Goal: Information Seeking & Learning: Learn about a topic

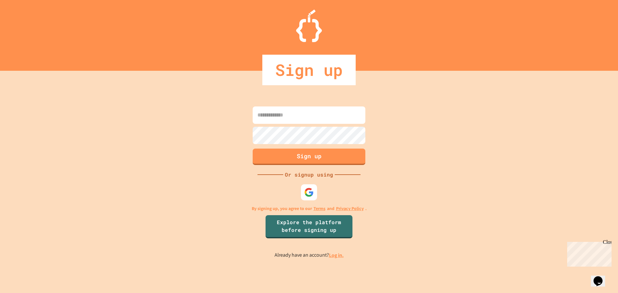
click at [337, 253] on link "Log in." at bounding box center [336, 255] width 15 height 7
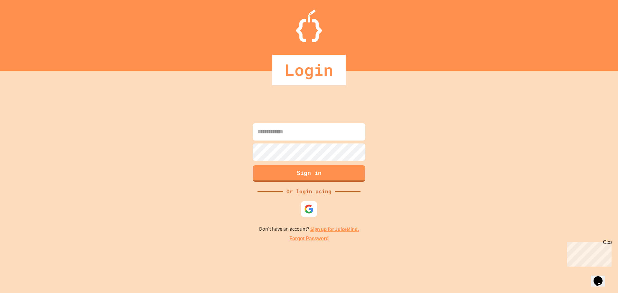
click at [292, 132] on input at bounding box center [309, 131] width 113 height 17
type input "**********"
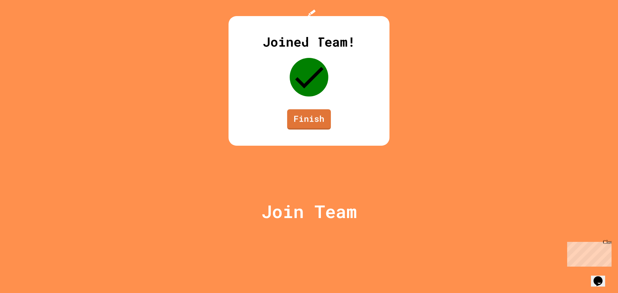
click at [303, 146] on div "Joined Team! Finish" at bounding box center [309, 81] width 161 height 130
click at [308, 129] on link "Finish" at bounding box center [309, 118] width 40 height 21
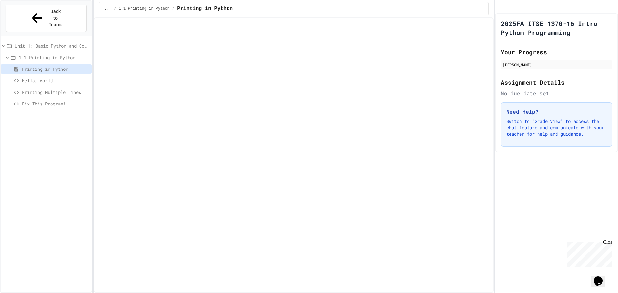
click at [42, 54] on span "1.1 Printing in Python" at bounding box center [54, 57] width 71 height 7
click at [40, 54] on span "1.1 Printing in Python" at bounding box center [54, 57] width 69 height 7
click at [34, 64] on div "Printing in Python" at bounding box center [46, 70] width 91 height 12
click at [40, 39] on div at bounding box center [46, 74] width 91 height 70
click at [39, 43] on span "Unit 1: Basic Python and Console Interaction" at bounding box center [52, 46] width 74 height 7
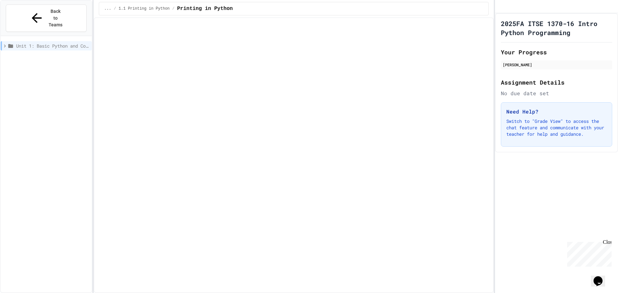
click at [39, 43] on span "Unit 1: Basic Python and Console Interaction" at bounding box center [52, 46] width 73 height 7
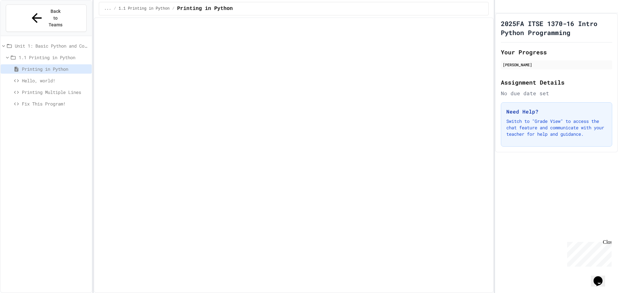
click at [33, 77] on span "Hello, world!" at bounding box center [55, 80] width 67 height 7
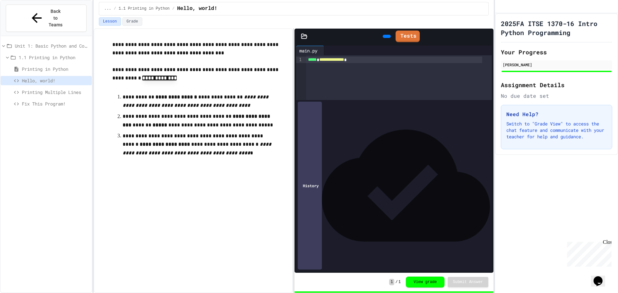
click at [36, 89] on span "Printing Multiple Lines" at bounding box center [55, 92] width 67 height 7
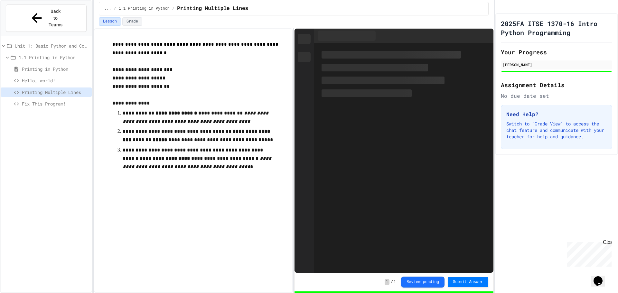
click at [39, 100] on span "Fix This Program!" at bounding box center [55, 103] width 67 height 7
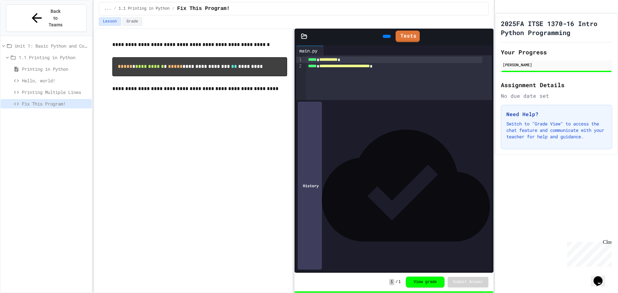
click at [313, 263] on div "History" at bounding box center [310, 186] width 24 height 168
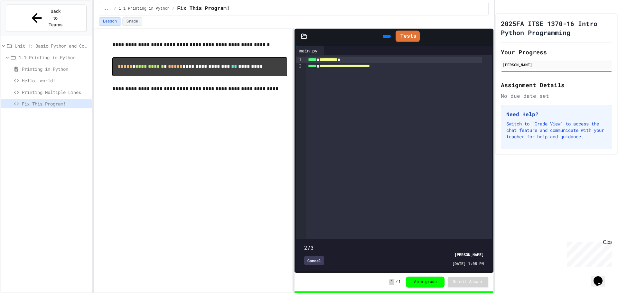
type input "*"
drag, startPoint x: 478, startPoint y: 234, endPoint x: 288, endPoint y: 232, distance: 190.0
click at [288, 232] on div "**********" at bounding box center [294, 160] width 400 height 265
click at [315, 256] on div "Cancel" at bounding box center [314, 260] width 20 height 9
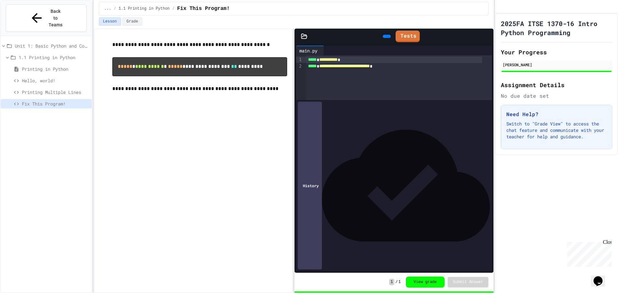
click at [315, 259] on div "History" at bounding box center [310, 186] width 24 height 168
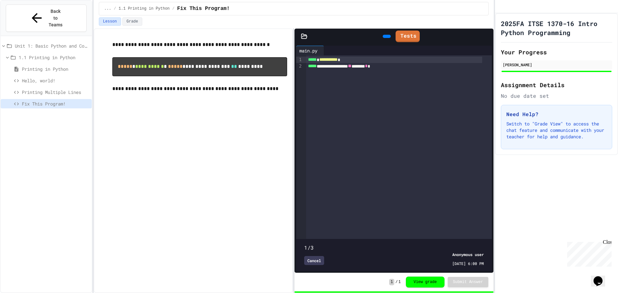
type input "*"
click at [40, 77] on span "Hello, world!" at bounding box center [55, 80] width 67 height 7
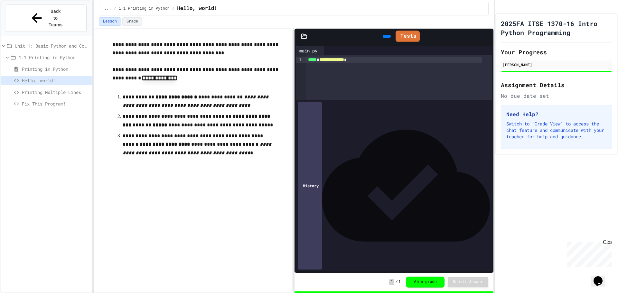
click at [301, 186] on icon at bounding box center [301, 186] width 0 height 0
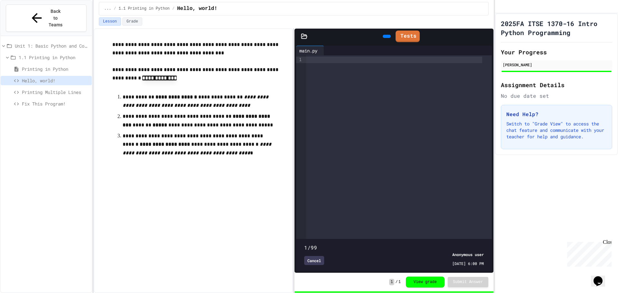
drag, startPoint x: 477, startPoint y: 233, endPoint x: 234, endPoint y: 221, distance: 243.1
click at [231, 223] on div "**********" at bounding box center [294, 160] width 400 height 265
click at [348, 244] on span at bounding box center [393, 244] width 179 height 0
type input "*"
click at [315, 244] on span at bounding box center [393, 244] width 179 height 0
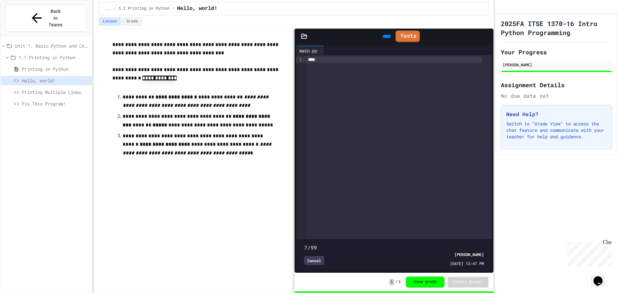
click at [299, 241] on div "7/99 Cancel Brandon Rodriguez 08/26/2025 - 12:47 PM" at bounding box center [394, 255] width 192 height 29
click at [313, 256] on div "Cancel" at bounding box center [314, 260] width 20 height 9
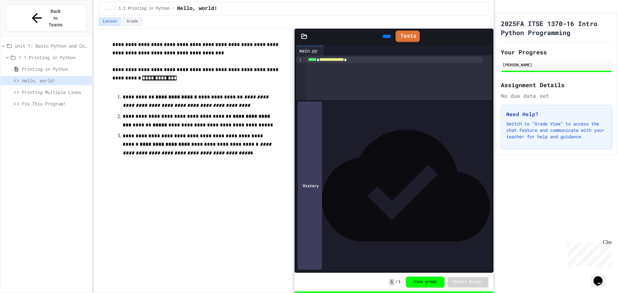
click at [313, 256] on div "History" at bounding box center [393, 185] width 195 height 171
click at [314, 260] on div "History" at bounding box center [310, 186] width 24 height 168
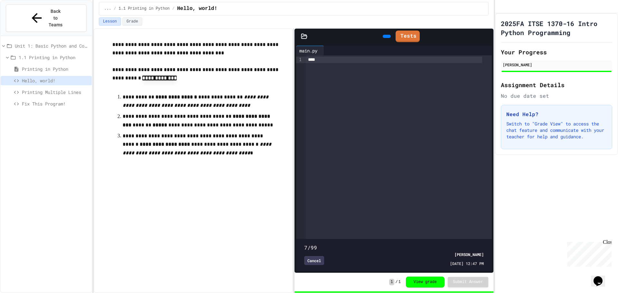
type input "**"
click at [47, 89] on span "Printing Multiple Lines" at bounding box center [55, 92] width 67 height 7
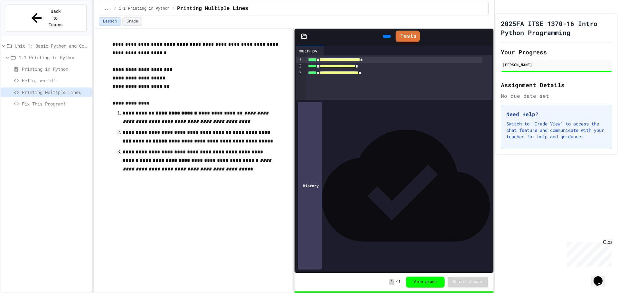
click at [315, 261] on div "History" at bounding box center [310, 186] width 24 height 168
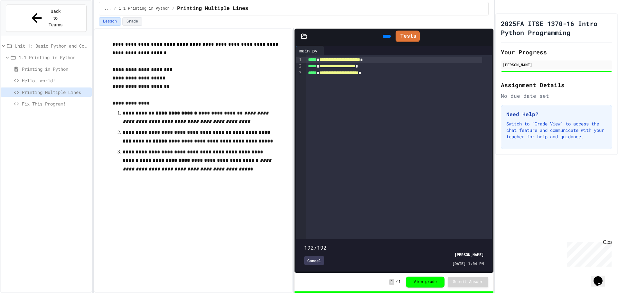
click at [29, 100] on span "Fix This Program!" at bounding box center [55, 103] width 67 height 7
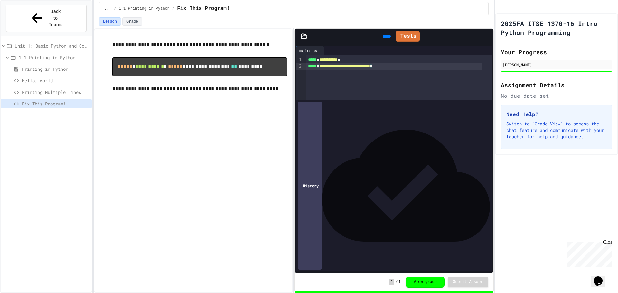
click at [308, 71] on div "**********" at bounding box center [399, 77] width 186 height 45
click at [385, 38] on div at bounding box center [387, 36] width 8 height 3
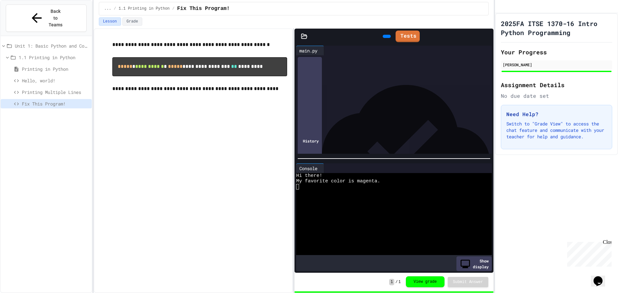
click at [421, 283] on button "View grade" at bounding box center [425, 282] width 39 height 11
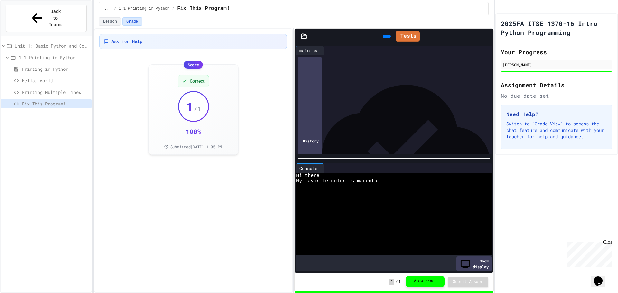
click at [412, 282] on button "View grade" at bounding box center [425, 281] width 39 height 11
drag, startPoint x: 159, startPoint y: 148, endPoint x: 238, endPoint y: 149, distance: 78.9
click at [238, 149] on div "Score Correct 1 / 1 100 % Submitted Aug 26, 2025, 1:05 PM" at bounding box center [193, 109] width 90 height 90
click at [176, 149] on div "Score Correct 1 / 1 100 % Submitted Aug 26, 2025, 1:05 PM" at bounding box center [193, 109] width 90 height 90
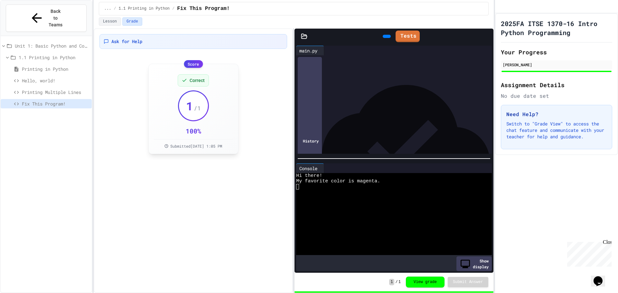
click at [176, 149] on div "Score Correct 1 / 1 100 % Submitted Aug 26, 2025, 1:05 PM" at bounding box center [193, 109] width 90 height 90
click at [177, 148] on span "Submitted Aug 26, 2025, 1:05 PM" at bounding box center [196, 146] width 52 height 5
click at [188, 149] on div "Score Correct 1 / 1 100 % Submitted Aug 26, 2025, 1:05 PM" at bounding box center [193, 109] width 90 height 90
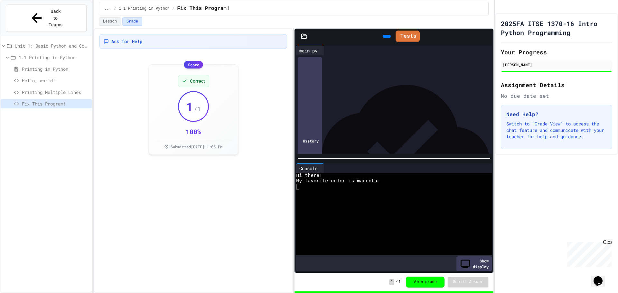
click at [329, 50] on div at bounding box center [326, 51] width 5 height 10
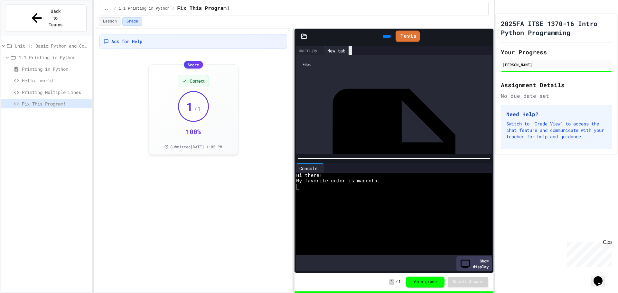
click at [350, 51] on icon at bounding box center [350, 51] width 0 height 0
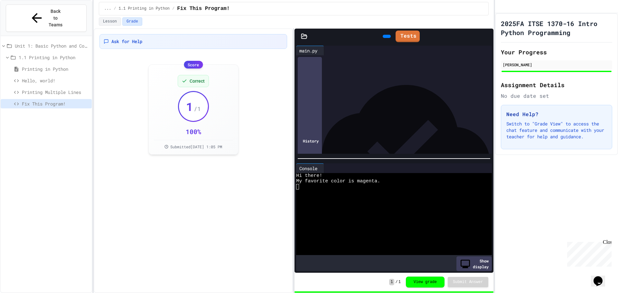
click at [433, 68] on div "**********" at bounding box center [394, 66] width 176 height 6
click at [433, 63] on div "**********" at bounding box center [394, 66] width 176 height 6
click at [415, 77] on div "**********" at bounding box center [399, 66] width 186 height 22
click at [405, 39] on link "Tests" at bounding box center [407, 36] width 24 height 12
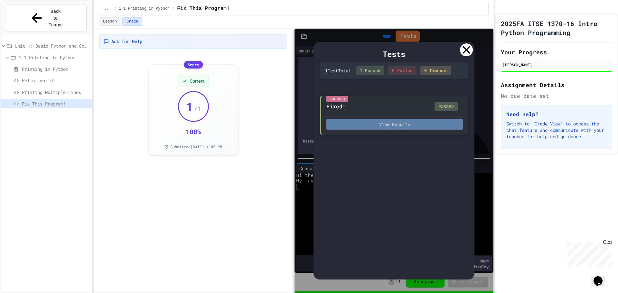
click at [398, 124] on button "View Results" at bounding box center [394, 124] width 137 height 11
click at [465, 48] on icon at bounding box center [466, 49] width 7 height 7
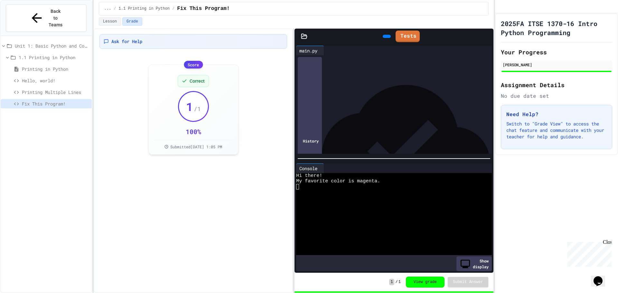
click at [416, 65] on div "**********" at bounding box center [394, 66] width 176 height 6
click at [315, 74] on div "*** * ****" at bounding box center [394, 73] width 176 height 6
drag, startPoint x: 362, startPoint y: 23, endPoint x: 378, endPoint y: 37, distance: 21.0
click at [373, 34] on div "**********" at bounding box center [294, 146] width 400 height 293
click at [389, 38] on icon at bounding box center [391, 40] width 4 height 5
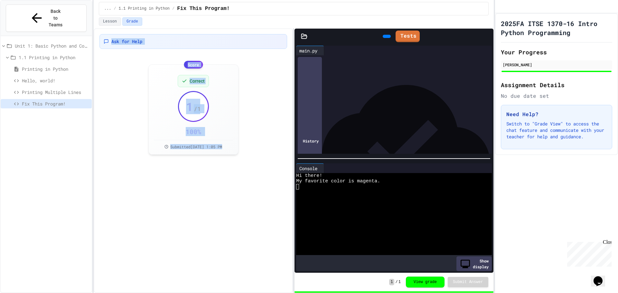
click at [174, 170] on div "Ask for Help Score Correct 1 / 1 100 % Submitted Aug 26, 2025, 1:05 PM" at bounding box center [193, 160] width 199 height 265
click at [386, 36] on icon at bounding box center [386, 36] width 0 height 0
click at [339, 76] on div "**** * ****" at bounding box center [394, 73] width 176 height 6
click at [383, 41] on div at bounding box center [387, 37] width 14 height 10
click at [383, 38] on div at bounding box center [387, 36] width 8 height 3
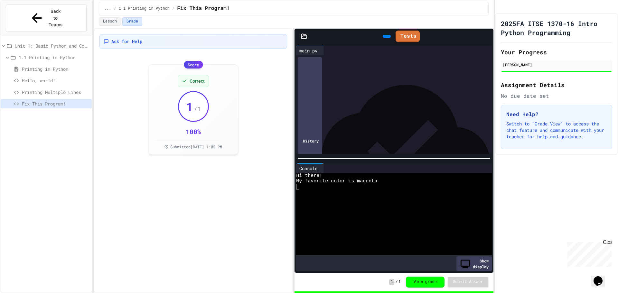
drag, startPoint x: 38, startPoint y: 80, endPoint x: 34, endPoint y: 81, distance: 4.0
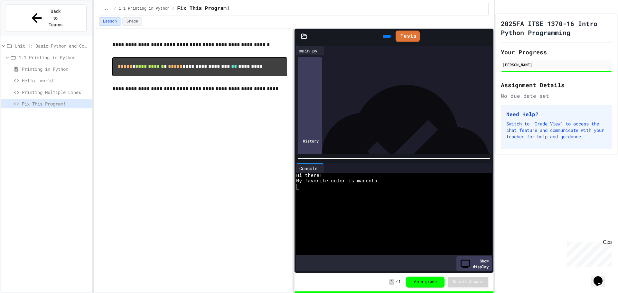
drag, startPoint x: 238, startPoint y: 154, endPoint x: 228, endPoint y: 151, distance: 10.3
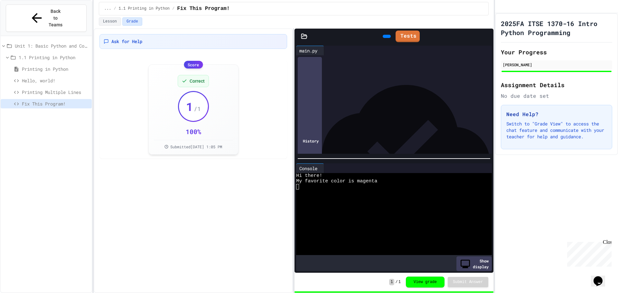
drag, startPoint x: 239, startPoint y: 170, endPoint x: 231, endPoint y: 168, distance: 8.0
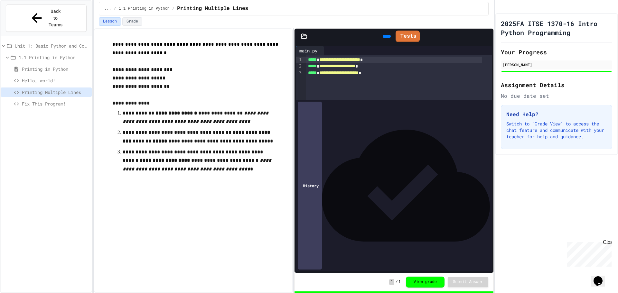
drag, startPoint x: 261, startPoint y: 158, endPoint x: 251, endPoint y: 161, distance: 10.1
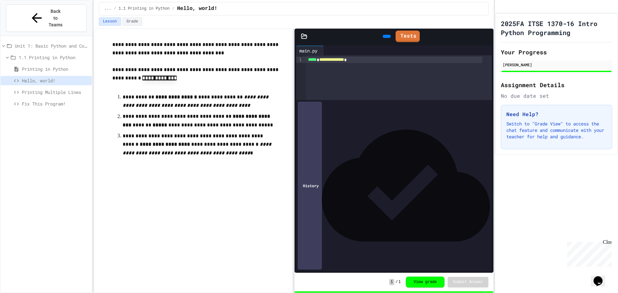
drag, startPoint x: 181, startPoint y: 141, endPoint x: 176, endPoint y: 136, distance: 6.6
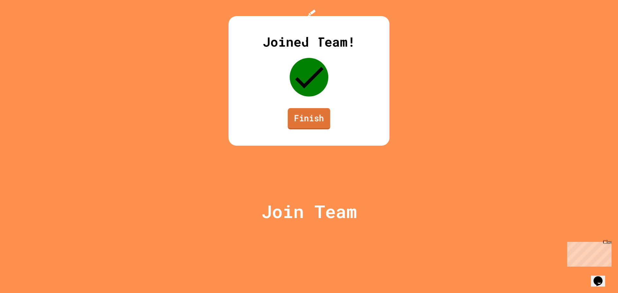
click at [309, 129] on link "Finish" at bounding box center [309, 118] width 43 height 21
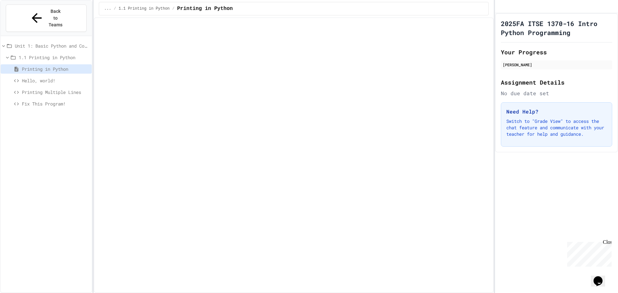
drag, startPoint x: 346, startPoint y: 202, endPoint x: 343, endPoint y: 207, distance: 5.5
click at [52, 100] on span "Fix This Program!" at bounding box center [55, 103] width 67 height 7
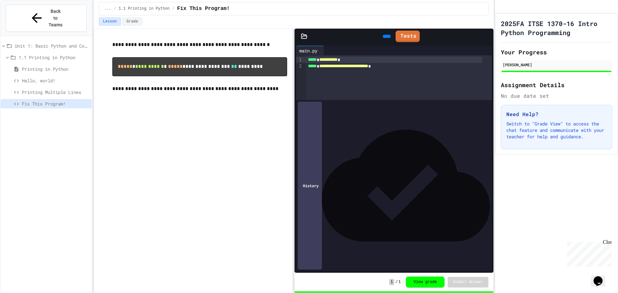
click at [386, 36] on icon at bounding box center [386, 36] width 0 height 0
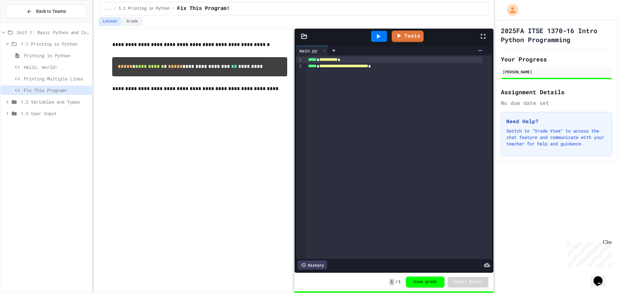
click at [33, 102] on span "1.2 Variables and Types" at bounding box center [55, 102] width 69 height 7
click at [39, 116] on span "Variables and Types" at bounding box center [56, 113] width 65 height 7
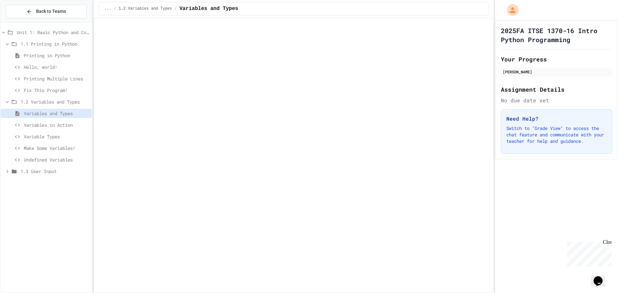
click at [45, 127] on span "Variables in Action" at bounding box center [56, 125] width 65 height 7
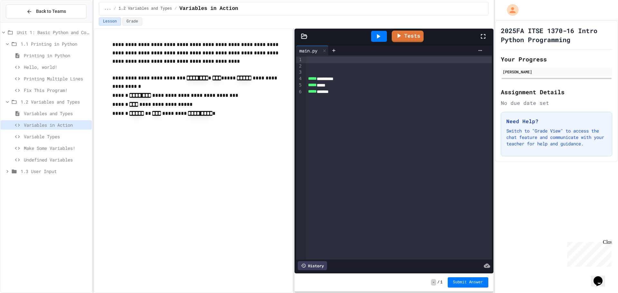
click at [328, 59] on div at bounding box center [399, 60] width 186 height 6
click at [382, 34] on icon at bounding box center [378, 37] width 8 height 8
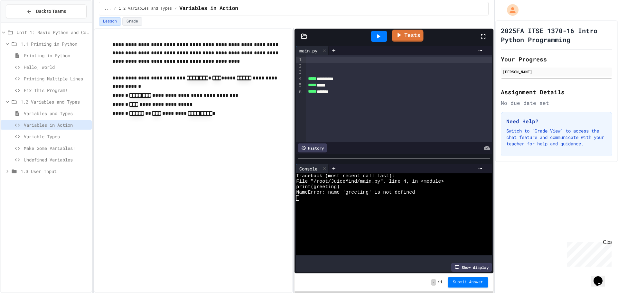
click at [403, 36] on icon at bounding box center [399, 35] width 8 height 8
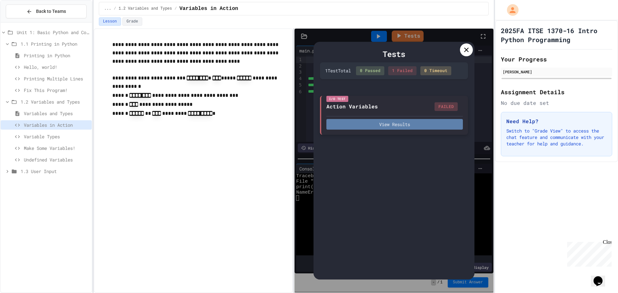
click at [425, 126] on button "View Results" at bounding box center [394, 124] width 137 height 11
click at [461, 54] on div at bounding box center [466, 49] width 13 height 13
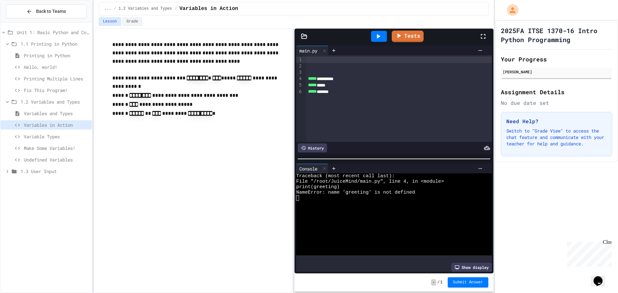
click at [325, 59] on div at bounding box center [399, 60] width 186 height 6
click at [41, 137] on span "Variable Types" at bounding box center [56, 136] width 65 height 7
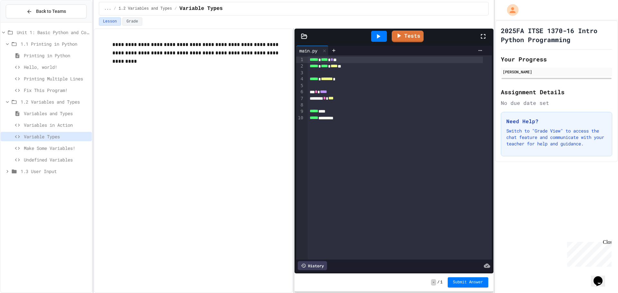
click at [50, 148] on span "Make Some Variables!" at bounding box center [56, 148] width 65 height 7
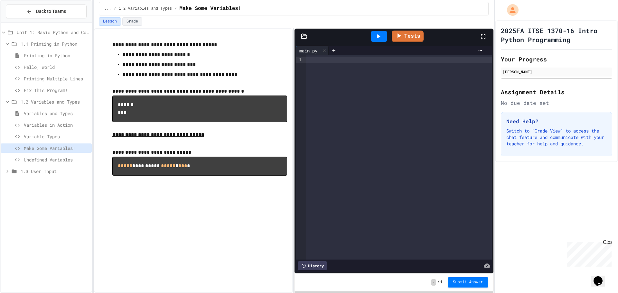
click at [54, 159] on span "Undefined Variables" at bounding box center [56, 159] width 65 height 7
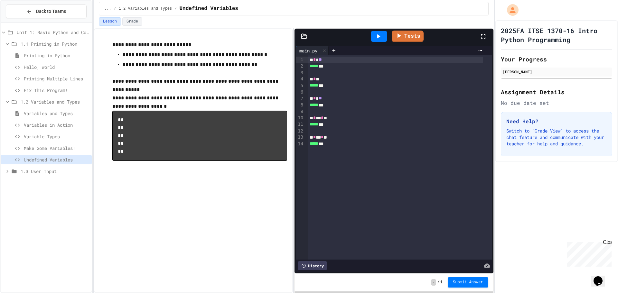
click at [50, 127] on span "Variables in Action" at bounding box center [56, 125] width 65 height 7
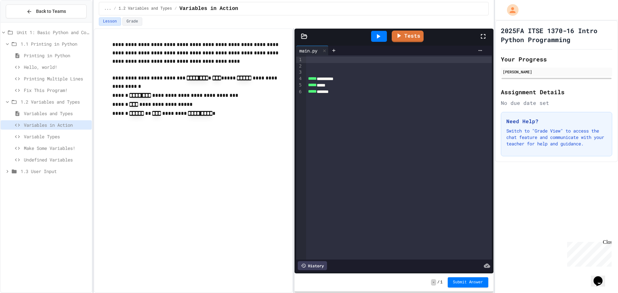
click at [328, 58] on div at bounding box center [399, 60] width 186 height 6
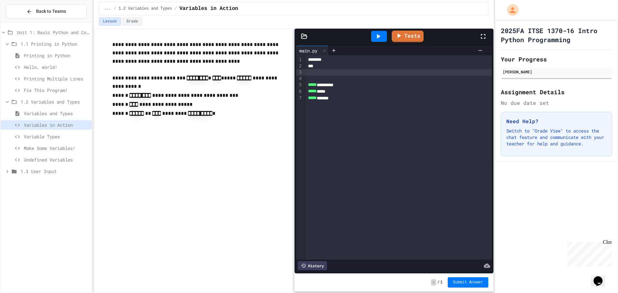
click at [312, 72] on div at bounding box center [399, 72] width 186 height 6
click at [347, 58] on div "********" at bounding box center [394, 60] width 176 height 6
drag, startPoint x: 328, startPoint y: 67, endPoint x: 327, endPoint y: 74, distance: 7.1
click at [328, 69] on div "***" at bounding box center [394, 66] width 176 height 6
click at [327, 74] on div "*****" at bounding box center [394, 72] width 176 height 6
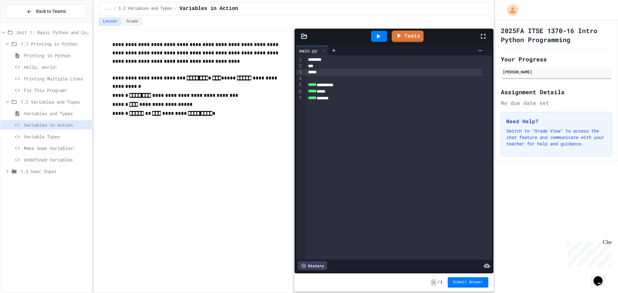
click at [346, 60] on div "********" at bounding box center [394, 60] width 176 height 6
click at [327, 75] on div "*****" at bounding box center [394, 73] width 176 height 6
click at [341, 61] on div "******** *" at bounding box center [394, 60] width 176 height 6
click at [327, 68] on div "***" at bounding box center [394, 66] width 176 height 6
click at [378, 41] on div at bounding box center [379, 36] width 16 height 11
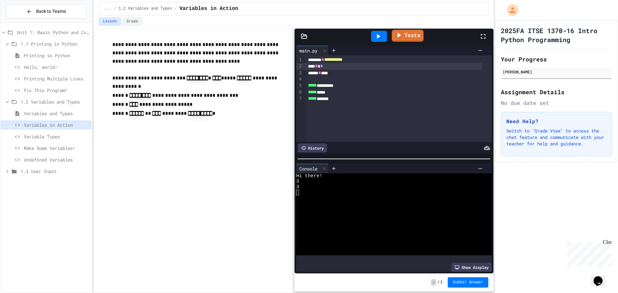
click at [418, 37] on link "Tests" at bounding box center [408, 36] width 32 height 12
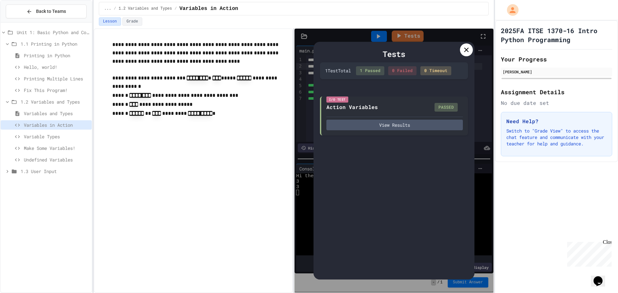
click at [465, 52] on icon at bounding box center [467, 50] width 8 height 8
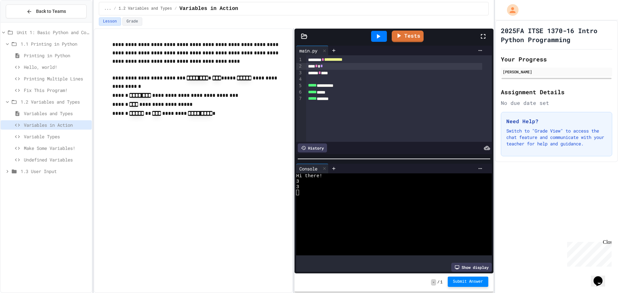
click at [479, 283] on span "Submit Answer" at bounding box center [468, 281] width 30 height 5
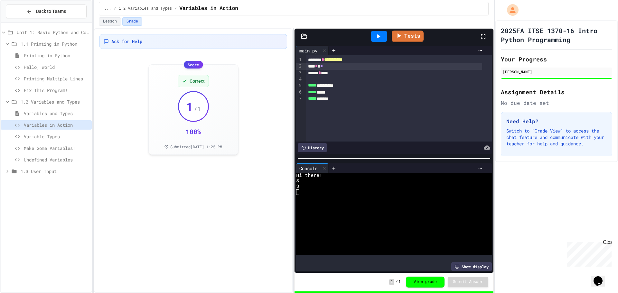
click at [31, 136] on span "Variable Types" at bounding box center [56, 136] width 65 height 7
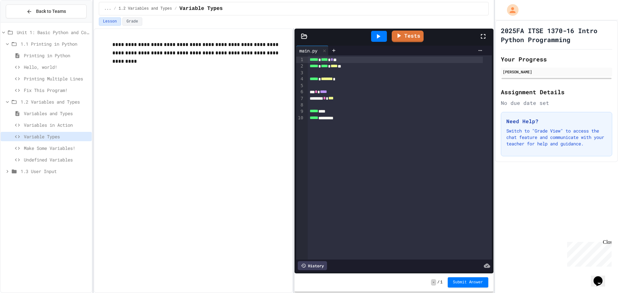
click at [355, 59] on div "***** * **** * * **" at bounding box center [395, 60] width 175 height 6
click at [319, 75] on div at bounding box center [400, 73] width 184 height 6
click at [324, 106] on div at bounding box center [400, 105] width 184 height 6
click at [325, 85] on div at bounding box center [400, 85] width 184 height 6
click at [324, 74] on div at bounding box center [400, 73] width 184 height 6
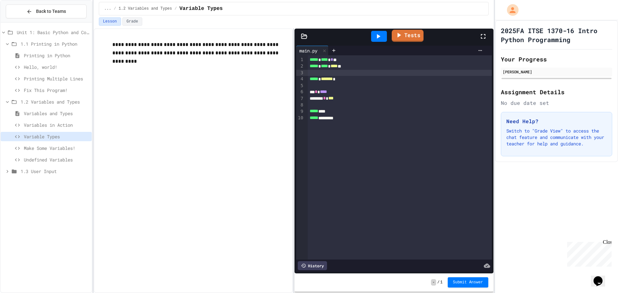
click at [402, 38] on icon at bounding box center [399, 35] width 8 height 8
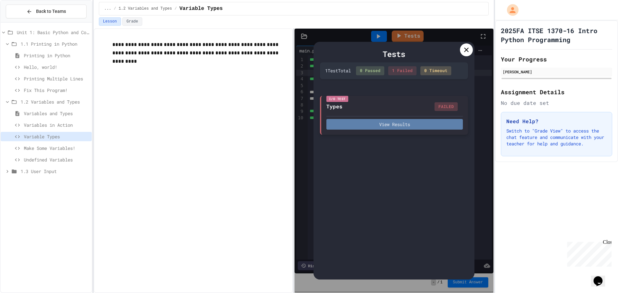
click at [423, 128] on button "View Results" at bounding box center [394, 124] width 137 height 11
click at [468, 51] on icon at bounding box center [467, 50] width 8 height 8
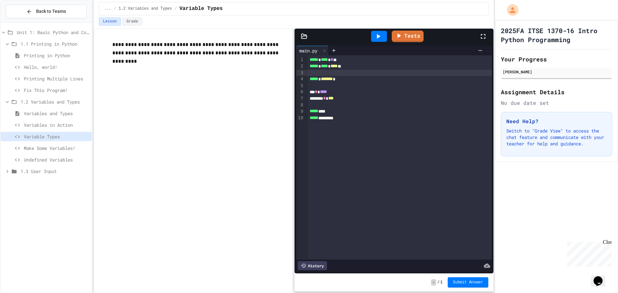
click at [321, 73] on div at bounding box center [400, 73] width 184 height 6
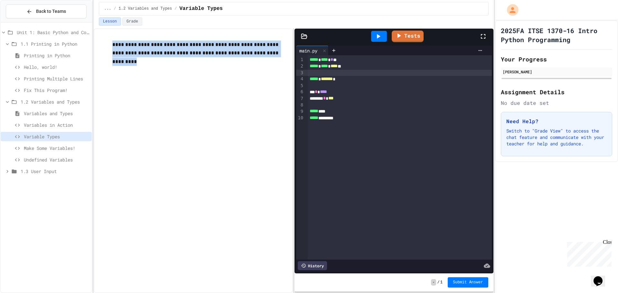
drag, startPoint x: 114, startPoint y: 43, endPoint x: 279, endPoint y: 56, distance: 166.0
click at [279, 56] on p "**********" at bounding box center [199, 50] width 175 height 18
click at [253, 56] on p "**********" at bounding box center [199, 50] width 175 height 18
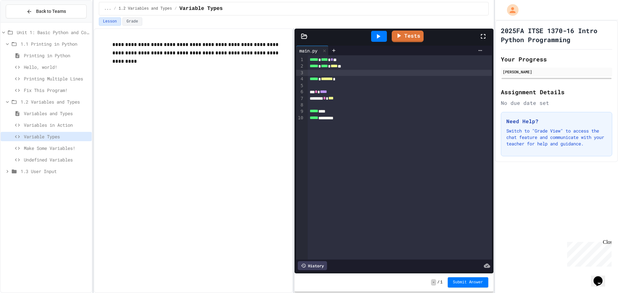
click at [323, 73] on div at bounding box center [400, 73] width 184 height 6
click at [321, 73] on div at bounding box center [400, 73] width 184 height 6
click at [29, 120] on div "Variables and Types" at bounding box center [46, 115] width 91 height 12
click at [36, 125] on span "Variables in Action" at bounding box center [56, 125] width 65 height 7
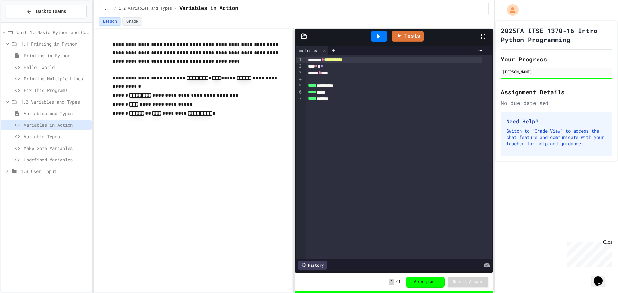
click at [49, 135] on span "Variable Types" at bounding box center [56, 136] width 65 height 7
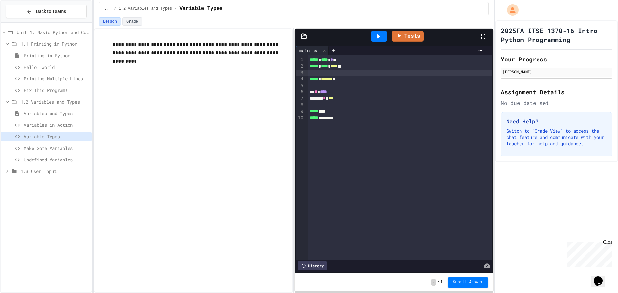
click at [317, 71] on div at bounding box center [400, 73] width 184 height 6
click at [33, 144] on div "Make Some Variables!" at bounding box center [46, 148] width 91 height 9
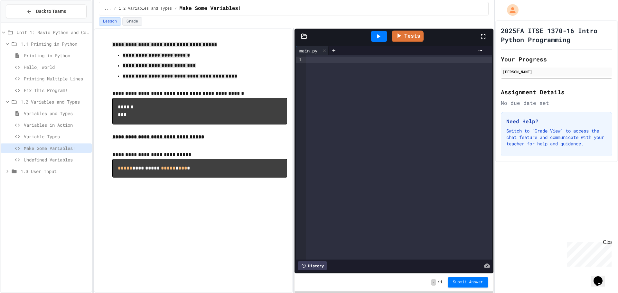
drag, startPoint x: 105, startPoint y: 41, endPoint x: 222, endPoint y: 73, distance: 121.0
click at [222, 73] on div "**********" at bounding box center [193, 113] width 188 height 158
click at [140, 63] on span "**********" at bounding box center [159, 65] width 73 height 5
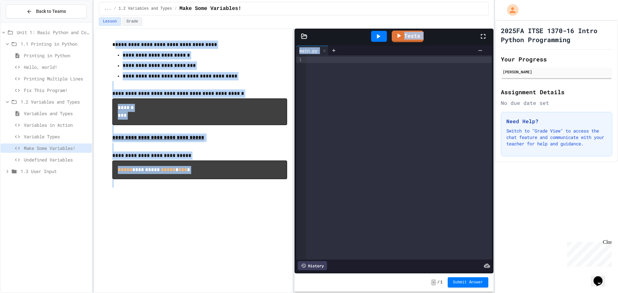
drag, startPoint x: 117, startPoint y: 43, endPoint x: 299, endPoint y: 202, distance: 241.2
click at [299, 202] on div "**********" at bounding box center [294, 160] width 400 height 265
click at [187, 139] on span "**********" at bounding box center [158, 137] width 92 height 5
click at [216, 135] on p "**********" at bounding box center [199, 139] width 175 height 10
click at [197, 88] on p at bounding box center [199, 85] width 175 height 8
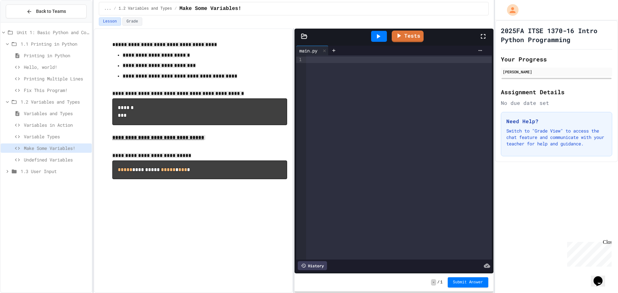
click at [189, 82] on p at bounding box center [199, 85] width 175 height 8
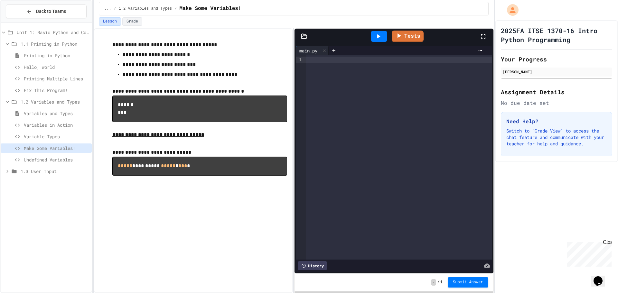
click at [46, 137] on span "Variable Types" at bounding box center [56, 136] width 65 height 7
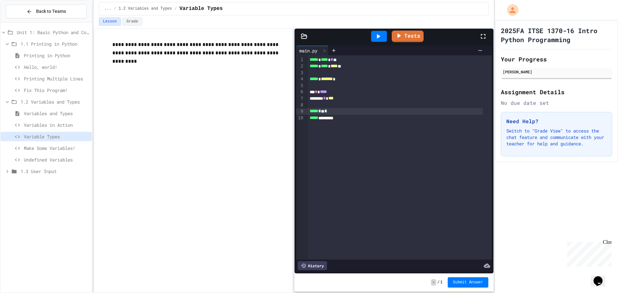
click at [340, 112] on div "***** * ** *" at bounding box center [395, 111] width 175 height 6
click at [374, 40] on icon at bounding box center [378, 37] width 8 height 8
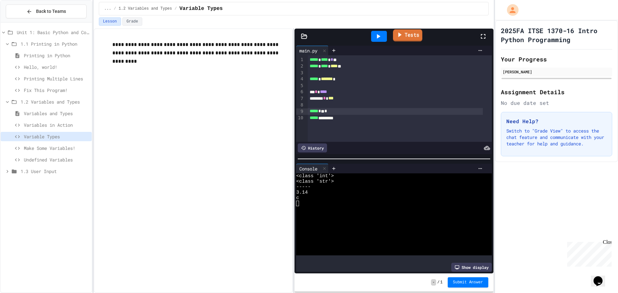
click at [411, 38] on link "Tests" at bounding box center [407, 35] width 29 height 12
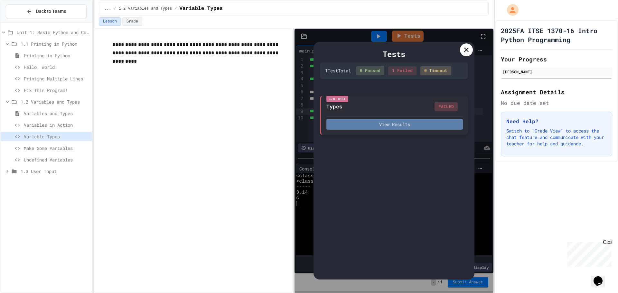
click at [403, 128] on button "View Results" at bounding box center [394, 124] width 137 height 11
click at [463, 43] on div "Tests 1 Test Total 0 Passed 1 Failed 0 Timeout I/O Test Types FAILED View Resul…" at bounding box center [394, 161] width 161 height 238
click at [463, 48] on icon at bounding box center [467, 50] width 8 height 8
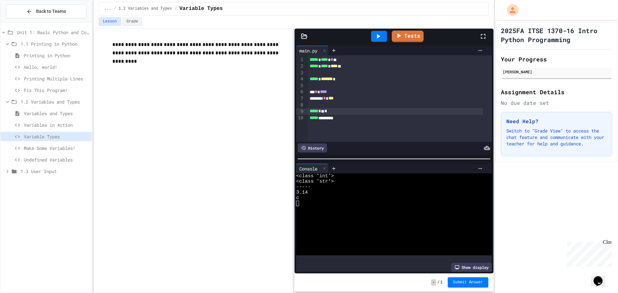
click at [317, 75] on div at bounding box center [400, 73] width 184 height 6
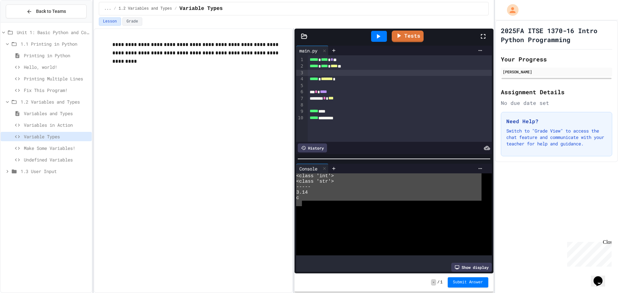
drag, startPoint x: 302, startPoint y: 202, endPoint x: 297, endPoint y: 175, distance: 28.0
click at [297, 175] on div "<class 'int'> <class 'str'> ----- 3.14 c" at bounding box center [388, 215] width 185 height 82
click at [340, 185] on div "-----" at bounding box center [388, 186] width 185 height 5
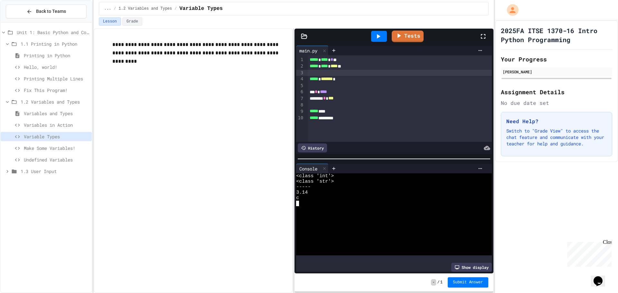
click at [321, 70] on div at bounding box center [400, 73] width 184 height 6
drag, startPoint x: 347, startPoint y: 72, endPoint x: 309, endPoint y: 73, distance: 37.4
click at [309, 73] on div "***** * **** ****" at bounding box center [395, 73] width 175 height 6
click at [380, 36] on icon at bounding box center [379, 36] width 4 height 5
click at [415, 33] on link "Tests" at bounding box center [407, 35] width 29 height 12
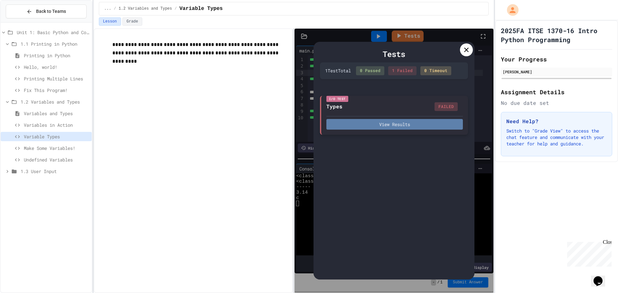
click at [399, 127] on button "View Results" at bounding box center [394, 124] width 137 height 11
click at [464, 49] on icon at bounding box center [467, 50] width 8 height 8
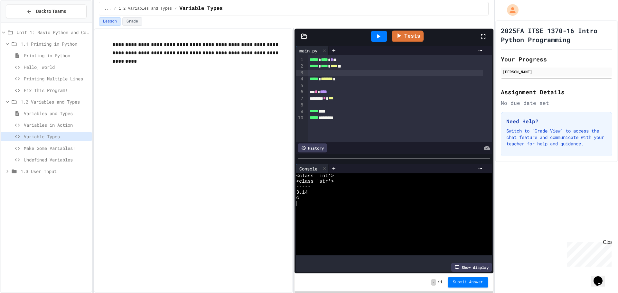
click at [336, 72] on div at bounding box center [395, 73] width 175 height 6
click at [331, 87] on div at bounding box center [400, 85] width 184 height 6
click at [43, 123] on span "Variables in Action" at bounding box center [56, 125] width 65 height 7
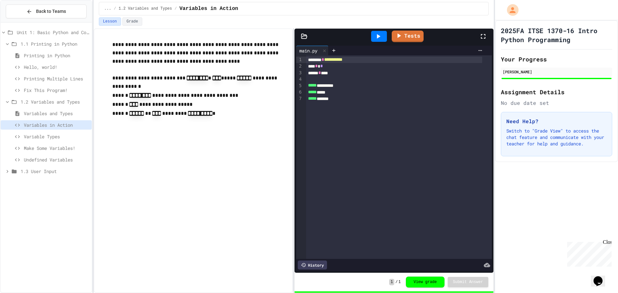
click at [52, 134] on span "Variable Types" at bounding box center [56, 136] width 65 height 7
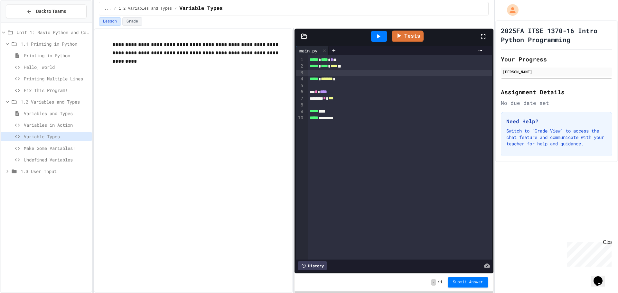
click at [311, 72] on div at bounding box center [400, 73] width 184 height 6
click at [383, 35] on div at bounding box center [379, 36] width 16 height 11
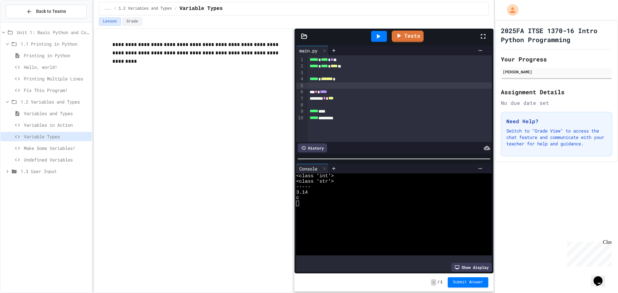
click at [328, 87] on div at bounding box center [400, 85] width 184 height 6
click at [37, 168] on span "1.3 User Input" at bounding box center [55, 171] width 69 height 7
click at [32, 195] on span "Hello <name>" at bounding box center [56, 194] width 65 height 7
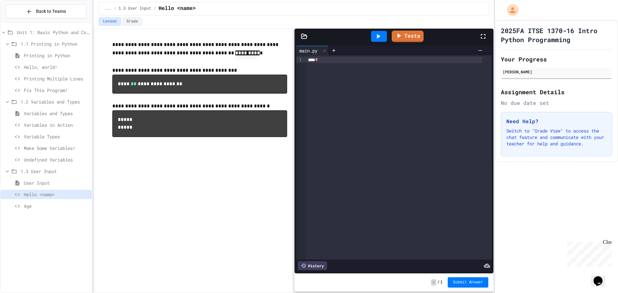
click at [342, 61] on div "**** *" at bounding box center [394, 60] width 176 height 6
click at [379, 36] on icon at bounding box center [379, 36] width 4 height 5
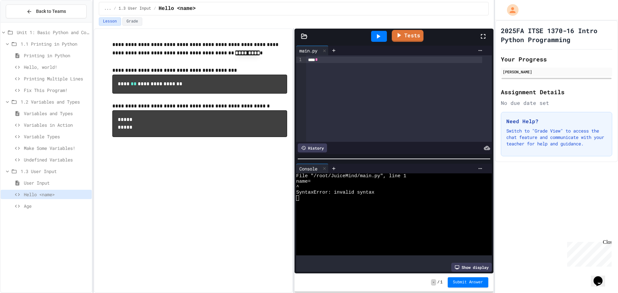
click at [394, 32] on link "Tests" at bounding box center [408, 36] width 32 height 12
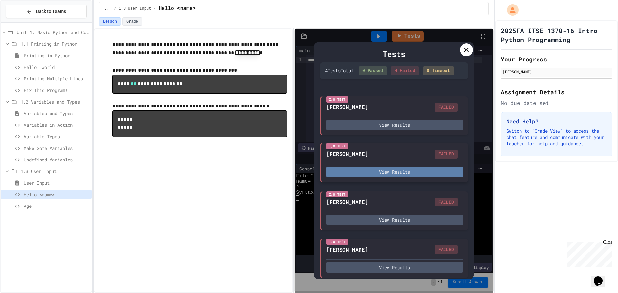
scroll to position [10, 0]
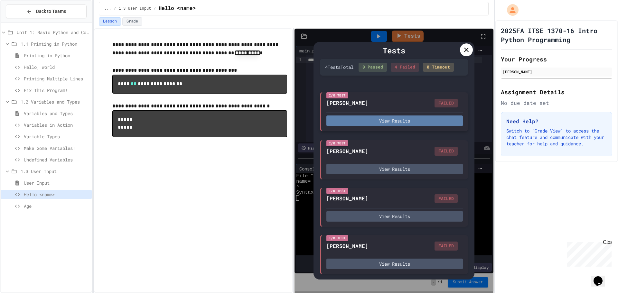
click at [388, 125] on button "View Results" at bounding box center [394, 121] width 137 height 11
click at [467, 49] on icon at bounding box center [467, 50] width 8 height 8
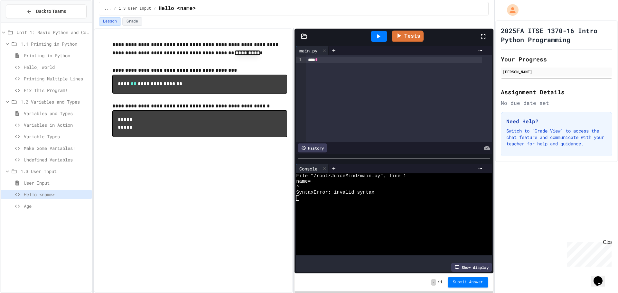
click at [328, 62] on div "**** *" at bounding box center [394, 60] width 176 height 6
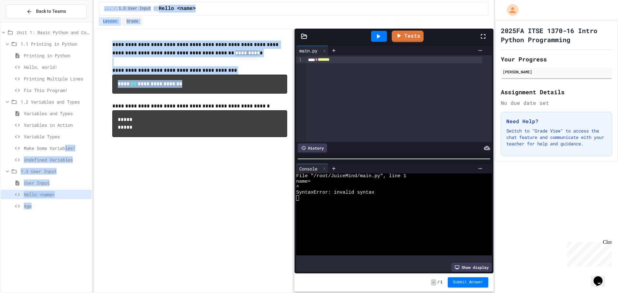
drag, startPoint x: 66, startPoint y: 146, endPoint x: 239, endPoint y: 114, distance: 175.9
click at [244, 108] on div "**********" at bounding box center [309, 146] width 618 height 293
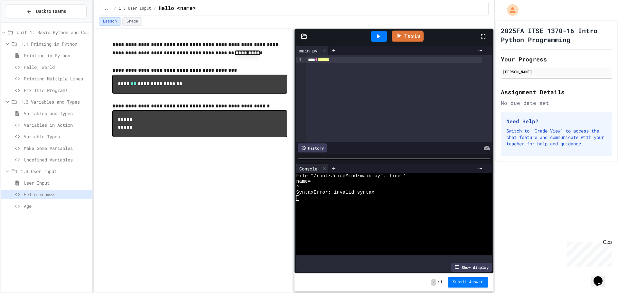
click at [155, 269] on div "**********" at bounding box center [193, 160] width 199 height 265
click at [383, 32] on div at bounding box center [379, 36] width 16 height 11
click at [380, 33] on icon at bounding box center [378, 37] width 8 height 8
click at [318, 68] on div "**** * *******" at bounding box center [399, 98] width 186 height 87
click at [345, 62] on div "**** * *******" at bounding box center [394, 60] width 176 height 6
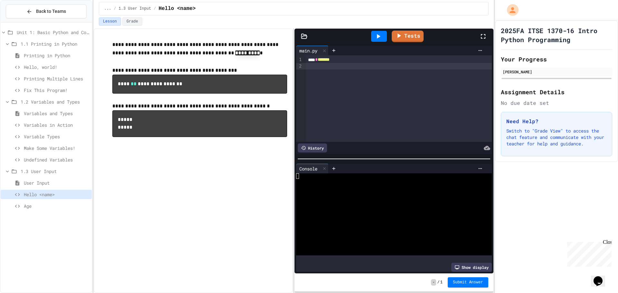
click at [28, 204] on span "Age" at bounding box center [56, 206] width 65 height 7
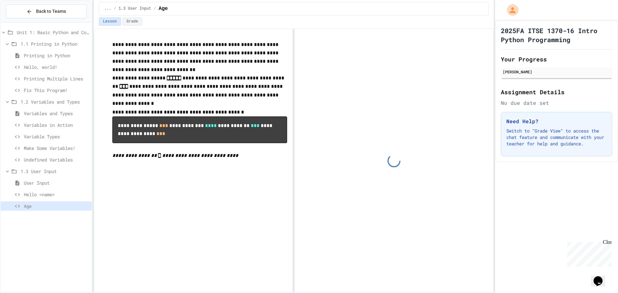
click at [29, 195] on span "Hello <name>" at bounding box center [56, 194] width 65 height 7
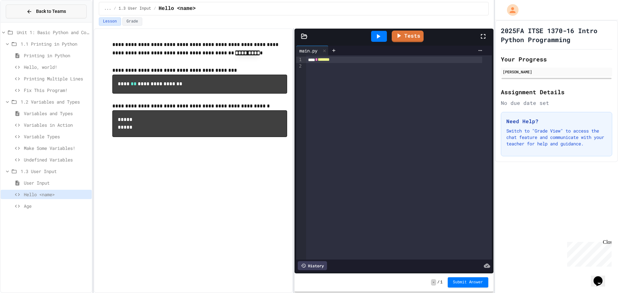
click at [64, 10] on button "Back to Teams" at bounding box center [46, 12] width 81 height 14
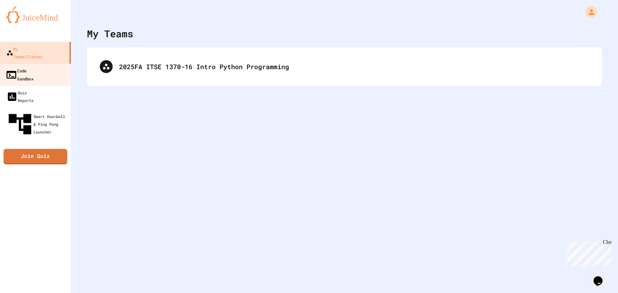
click at [33, 67] on div "Code Sandbox" at bounding box center [19, 75] width 28 height 16
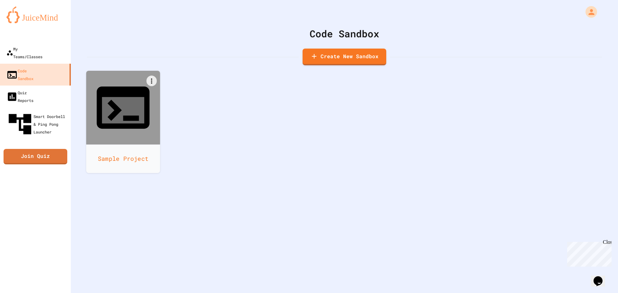
click at [105, 145] on div "Sample Project" at bounding box center [123, 159] width 74 height 29
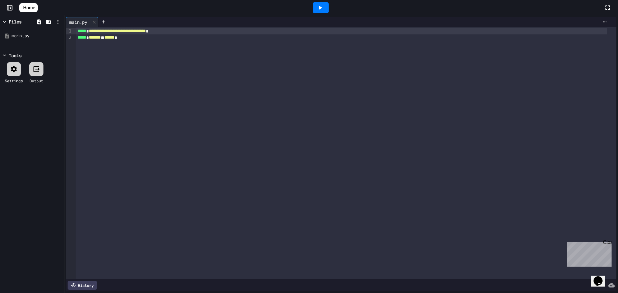
click at [131, 50] on div "**********" at bounding box center [346, 153] width 541 height 253
drag, startPoint x: 140, startPoint y: 40, endPoint x: 74, endPoint y: 33, distance: 66.4
click at [74, 33] on div "**********" at bounding box center [341, 153] width 551 height 253
click at [85, 30] on div at bounding box center [341, 31] width 531 height 6
click at [323, 9] on icon at bounding box center [320, 8] width 8 height 8
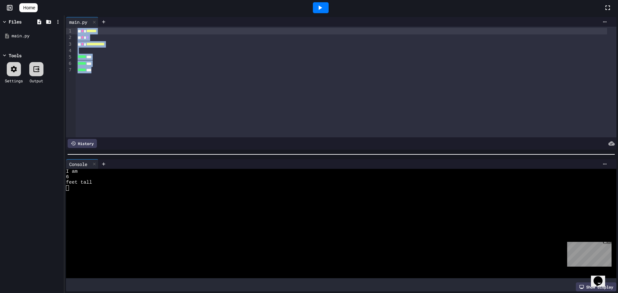
drag, startPoint x: 121, startPoint y: 82, endPoint x: 69, endPoint y: 19, distance: 82.1
click at [69, 19] on div "**********" at bounding box center [341, 83] width 551 height 133
click at [324, 9] on icon at bounding box center [320, 8] width 8 height 8
click at [329, 3] on div at bounding box center [321, 7] width 16 height 11
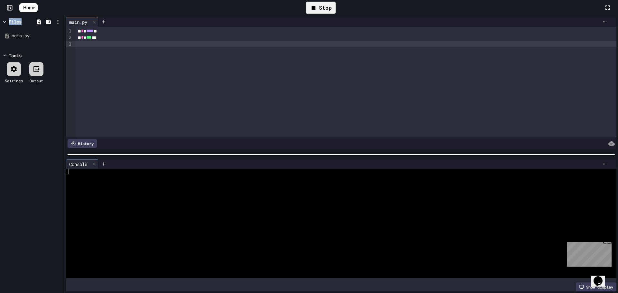
click at [329, 3] on div "Stop" at bounding box center [321, 8] width 30 height 12
click at [322, 1] on div at bounding box center [321, 7] width 22 height 17
click at [324, 6] on icon at bounding box center [320, 8] width 8 height 8
drag, startPoint x: 106, startPoint y: 31, endPoint x: 79, endPoint y: 33, distance: 27.5
click at [77, 33] on div "* * ****" at bounding box center [341, 31] width 531 height 6
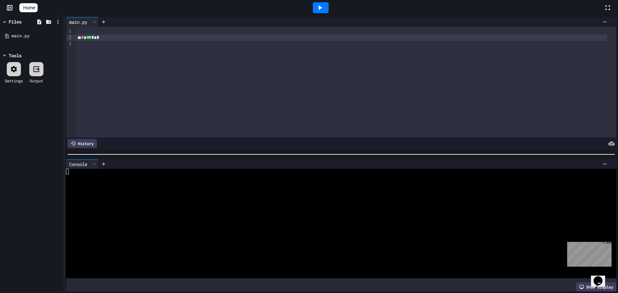
click at [113, 35] on div "* * *** * * *" at bounding box center [341, 37] width 531 height 6
click at [327, 12] on div at bounding box center [321, 7] width 16 height 11
click at [22, 8] on icon at bounding box center [22, 8] width 0 height 0
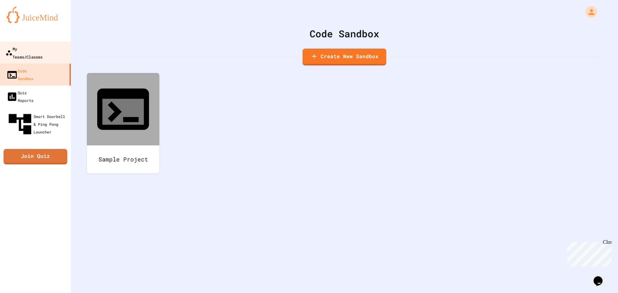
click at [43, 52] on div "My Teams/Classes" at bounding box center [23, 53] width 37 height 16
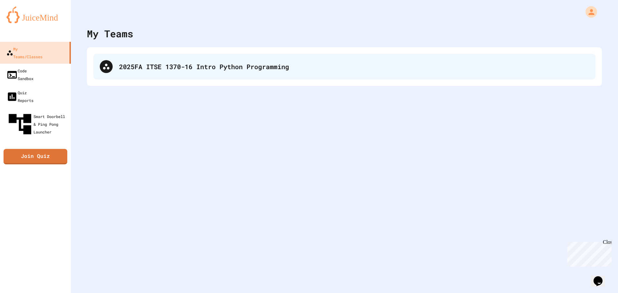
click at [147, 72] on div "2025FA ITSE 1370-16 Intro Python Programming" at bounding box center [344, 67] width 502 height 26
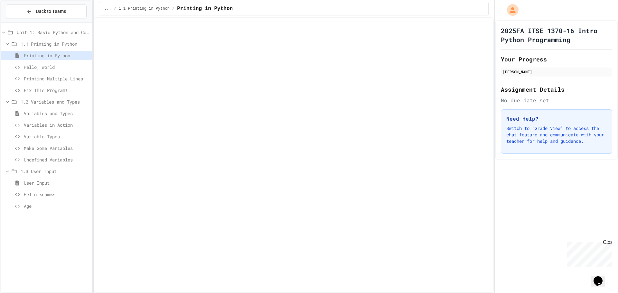
click at [45, 125] on span "Variables in Action" at bounding box center [56, 125] width 65 height 7
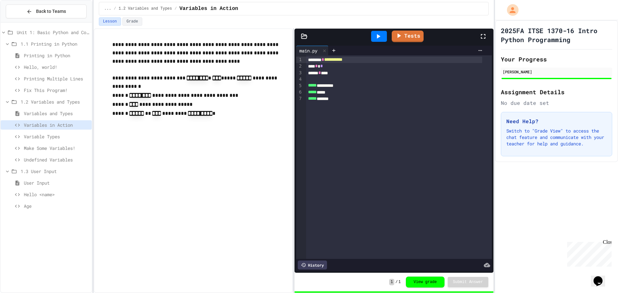
click at [48, 134] on span "Variable Types" at bounding box center [56, 136] width 65 height 7
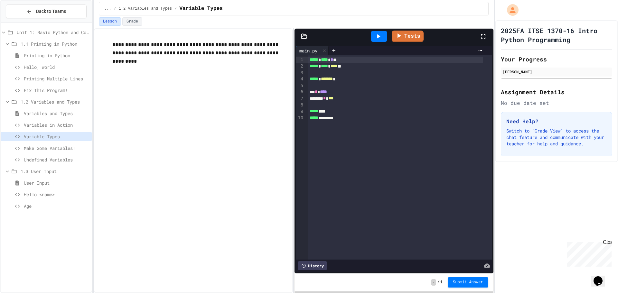
click at [61, 147] on span "Make Some Variables!" at bounding box center [56, 148] width 65 height 7
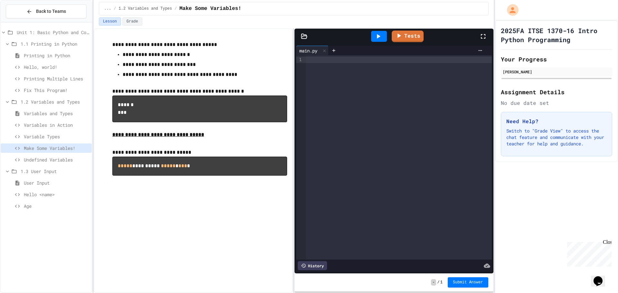
click at [24, 141] on div "Variable Types" at bounding box center [46, 138] width 91 height 12
click at [42, 139] on span "Variable Types" at bounding box center [56, 136] width 65 height 7
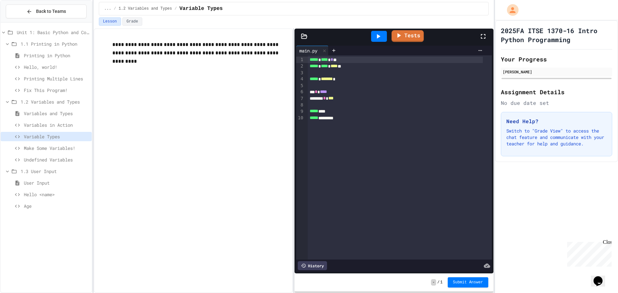
click at [408, 38] on link "Tests" at bounding box center [408, 36] width 32 height 12
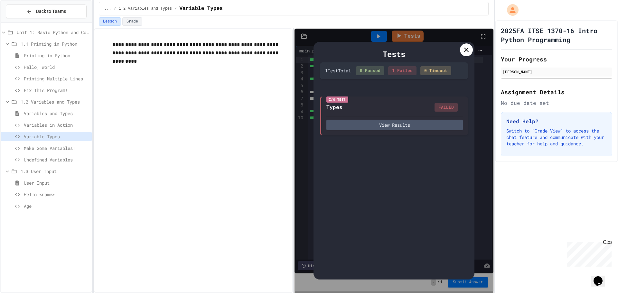
click at [464, 47] on icon at bounding box center [467, 50] width 8 height 8
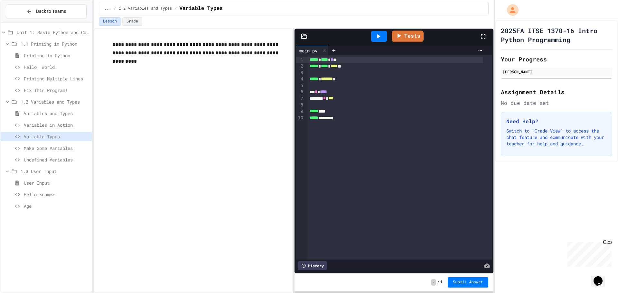
click at [329, 75] on div at bounding box center [400, 73] width 184 height 6
click at [372, 36] on div at bounding box center [379, 36] width 16 height 11
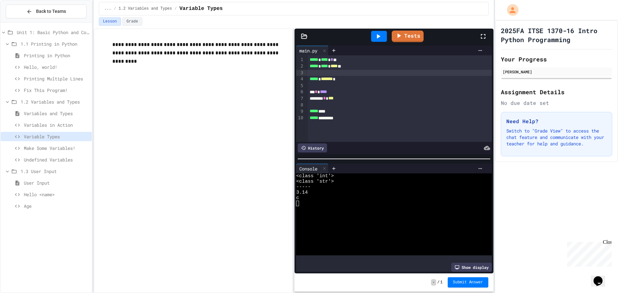
click at [67, 161] on span "Undefined Variables" at bounding box center [56, 159] width 65 height 7
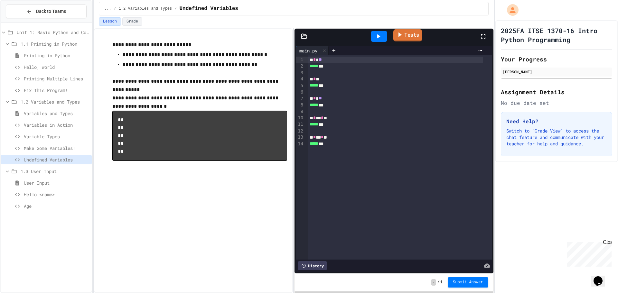
click at [408, 39] on link "Tests" at bounding box center [407, 35] width 29 height 12
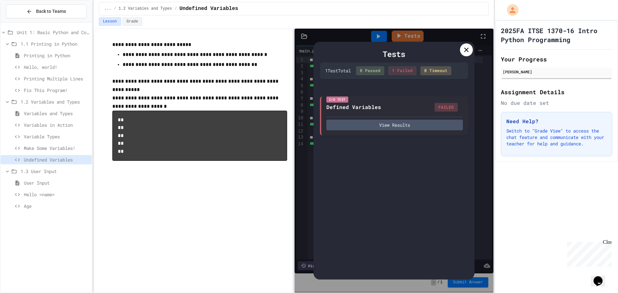
click at [470, 52] on icon at bounding box center [467, 50] width 8 height 8
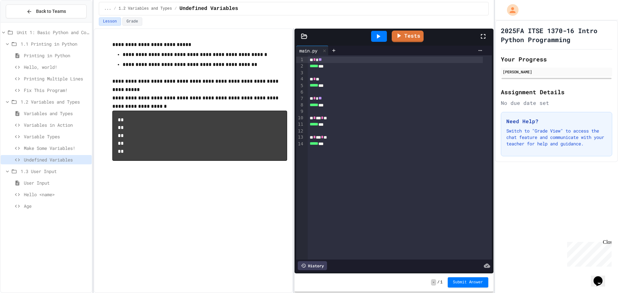
click at [37, 149] on span "Make Some Variables!" at bounding box center [56, 148] width 65 height 7
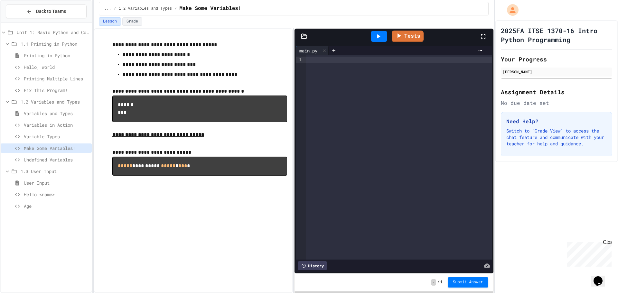
click at [358, 58] on div at bounding box center [399, 60] width 186 height 6
click at [56, 137] on span "Variable Types" at bounding box center [56, 136] width 65 height 7
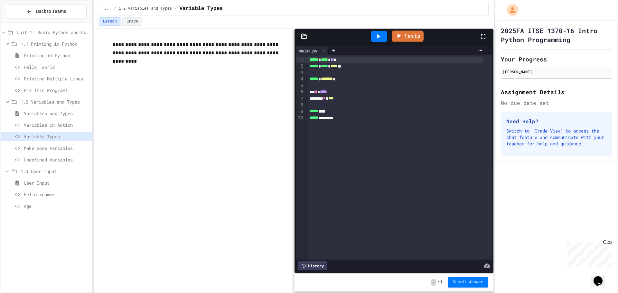
click at [326, 73] on div at bounding box center [400, 73] width 184 height 6
click at [318, 112] on span "*****" at bounding box center [314, 111] width 9 height 5
click at [371, 124] on div "***** * **** * * ** ***** * **** * **** ** ***** * ******* * ** * **** ******* …" at bounding box center [400, 157] width 184 height 204
click at [325, 119] on div "***** * ******* *" at bounding box center [395, 118] width 175 height 6
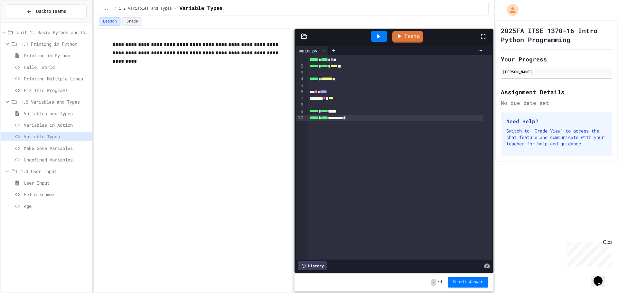
click at [380, 36] on icon at bounding box center [379, 36] width 4 height 5
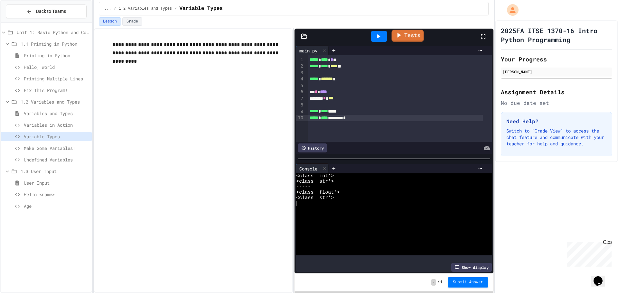
click at [411, 33] on link "Tests" at bounding box center [408, 36] width 32 height 12
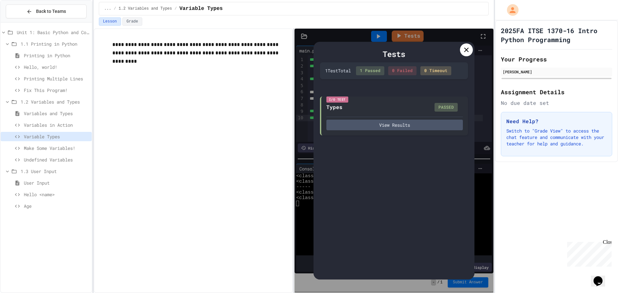
click at [461, 49] on div at bounding box center [466, 49] width 13 height 13
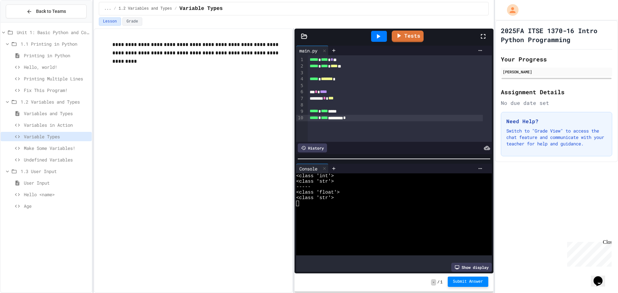
click at [468, 285] on button "Submit Answer" at bounding box center [468, 282] width 41 height 10
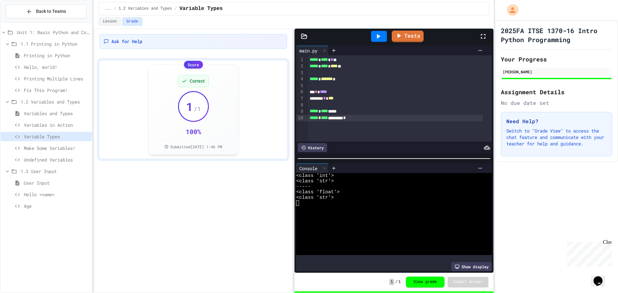
click at [22, 149] on div "Make Some Variables!" at bounding box center [46, 148] width 91 height 9
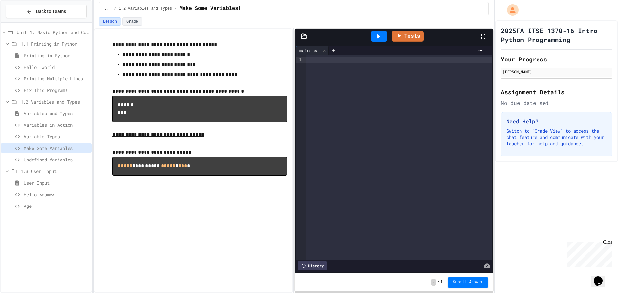
click at [376, 44] on div at bounding box center [379, 36] width 22 height 17
click at [380, 38] on icon at bounding box center [378, 37] width 8 height 8
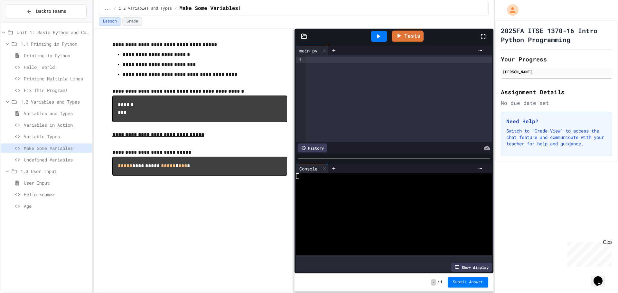
click at [466, 59] on div at bounding box center [399, 60] width 186 height 6
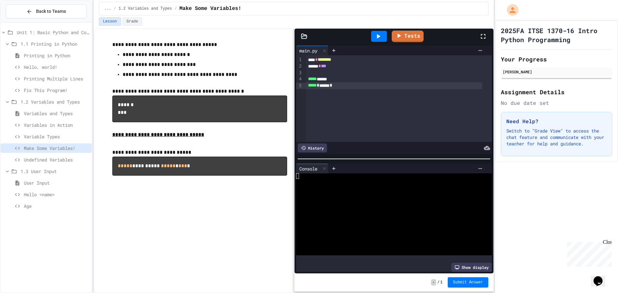
click at [377, 24] on div "Lesson Grade" at bounding box center [294, 21] width 390 height 8
click at [385, 36] on div at bounding box center [379, 36] width 16 height 11
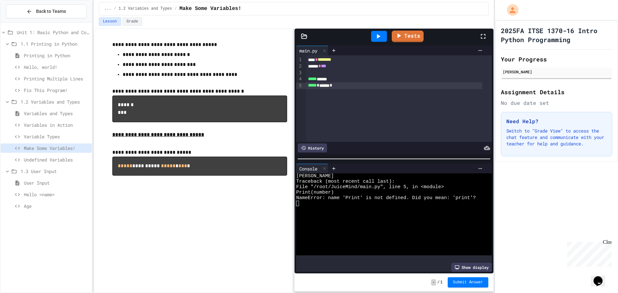
click at [383, 40] on div at bounding box center [379, 36] width 16 height 11
click at [318, 58] on span "*" at bounding box center [316, 59] width 3 height 5
click at [324, 79] on div "***** ******" at bounding box center [394, 79] width 176 height 6
click at [312, 85] on span "*****" at bounding box center [312, 85] width 9 height 5
click at [311, 91] on div "**** * ******** ***** * * *** * * *** ****** ***** ****** * *" at bounding box center [399, 98] width 186 height 87
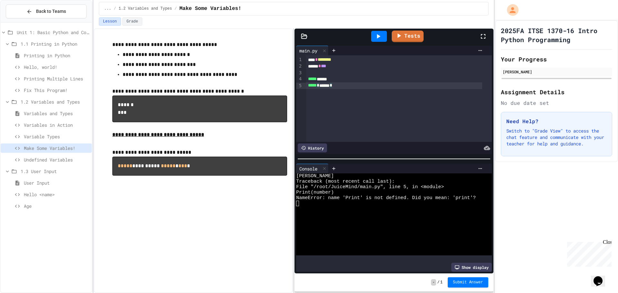
click at [311, 86] on span "*****" at bounding box center [312, 85] width 9 height 5
click at [379, 38] on icon at bounding box center [378, 37] width 8 height 8
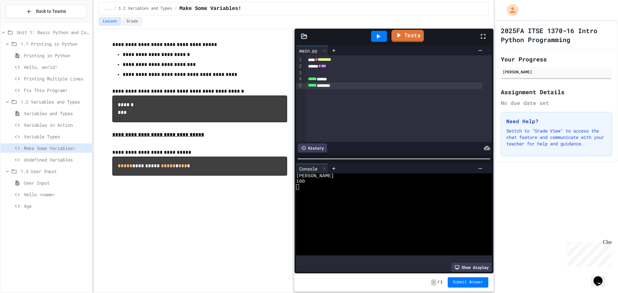
click at [409, 37] on link "Tests" at bounding box center [408, 36] width 33 height 12
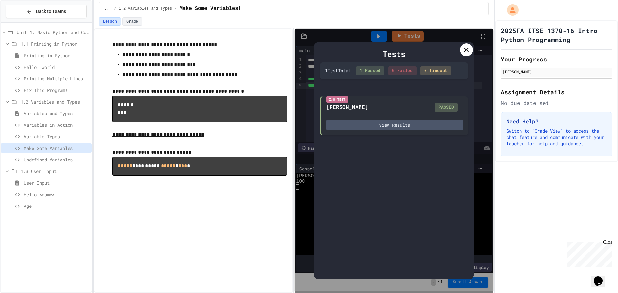
click at [463, 54] on icon at bounding box center [467, 50] width 8 height 8
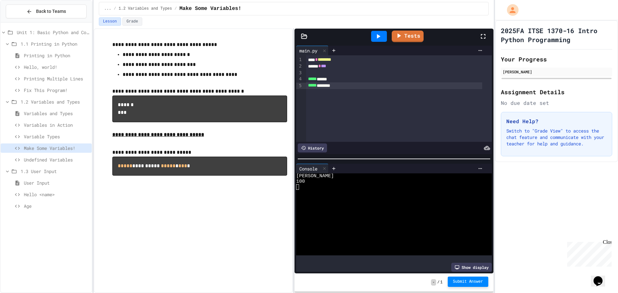
click at [467, 279] on button "Submit Answer" at bounding box center [468, 282] width 41 height 10
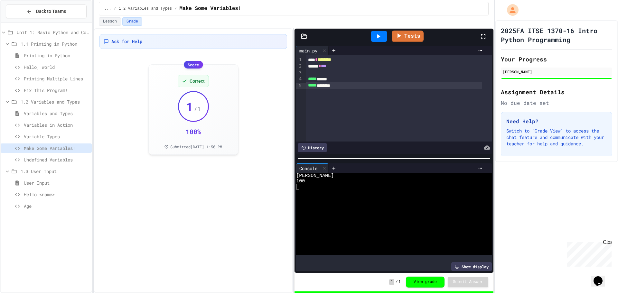
click at [40, 160] on span "Undefined Variables" at bounding box center [56, 159] width 65 height 7
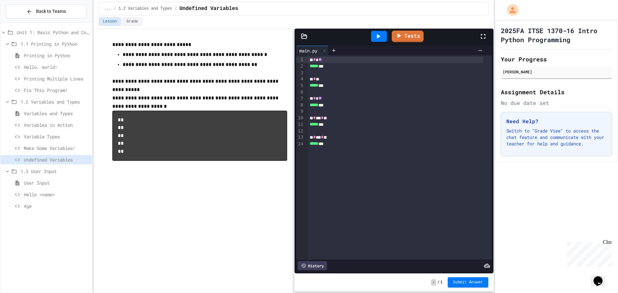
click at [382, 40] on icon at bounding box center [378, 37] width 8 height 8
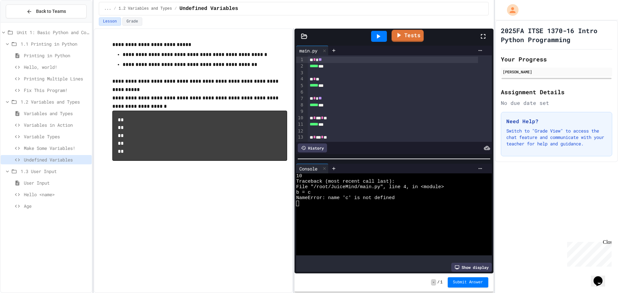
click at [407, 37] on link "Tests" at bounding box center [408, 36] width 32 height 12
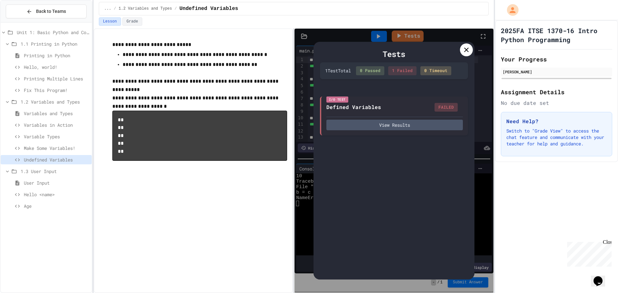
click at [468, 50] on icon at bounding box center [467, 50] width 8 height 8
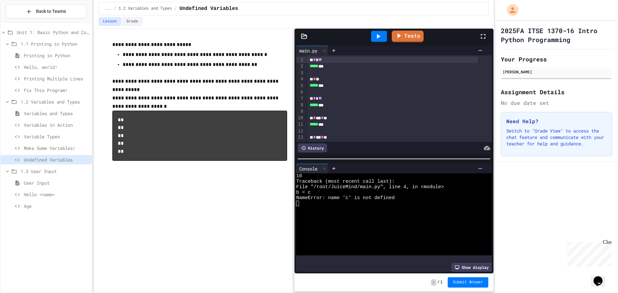
click at [380, 33] on icon at bounding box center [378, 37] width 8 height 8
click at [382, 36] on icon at bounding box center [378, 37] width 8 height 8
click at [381, 35] on icon at bounding box center [378, 37] width 8 height 8
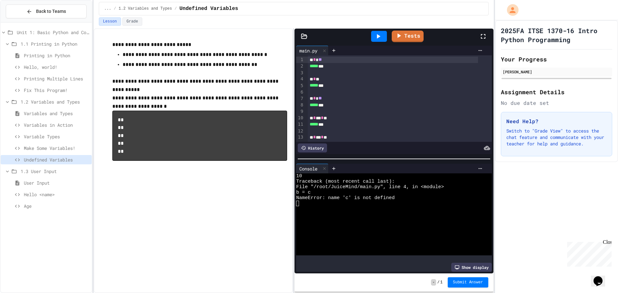
click at [381, 35] on icon at bounding box center [378, 37] width 8 height 8
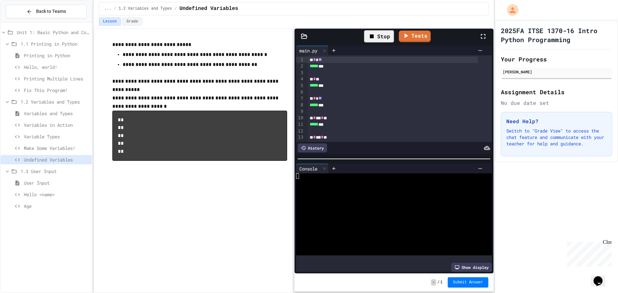
click at [381, 35] on div "Stop" at bounding box center [379, 36] width 30 height 12
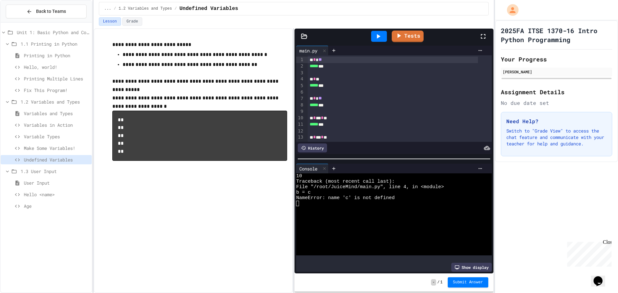
click at [381, 35] on div at bounding box center [379, 36] width 16 height 11
click at [381, 35] on icon at bounding box center [378, 37] width 8 height 8
click at [326, 81] on div "* * *" at bounding box center [393, 79] width 170 height 6
click at [43, 194] on span "Hello <name>" at bounding box center [56, 194] width 65 height 7
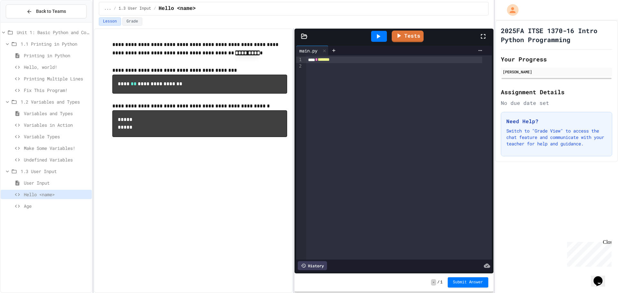
click at [345, 59] on div "**** * *******" at bounding box center [394, 60] width 176 height 6
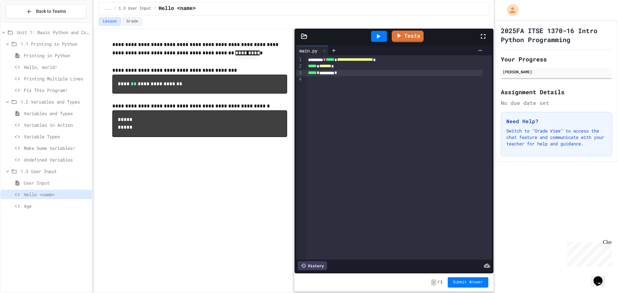
click at [383, 35] on div at bounding box center [379, 36] width 16 height 11
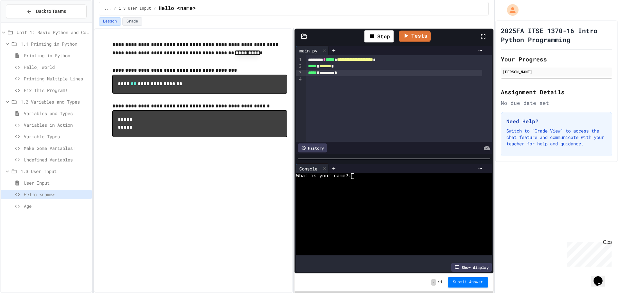
click at [400, 34] on link "Tests" at bounding box center [415, 37] width 32 height 12
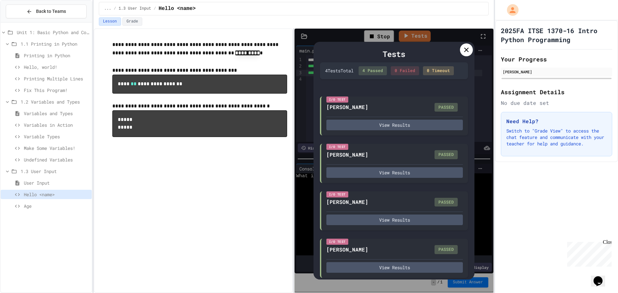
scroll to position [10, 0]
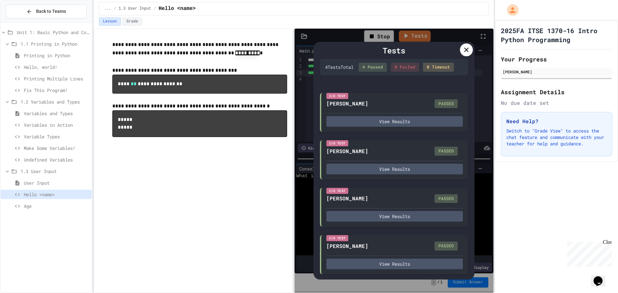
click at [468, 49] on icon at bounding box center [467, 50] width 8 height 8
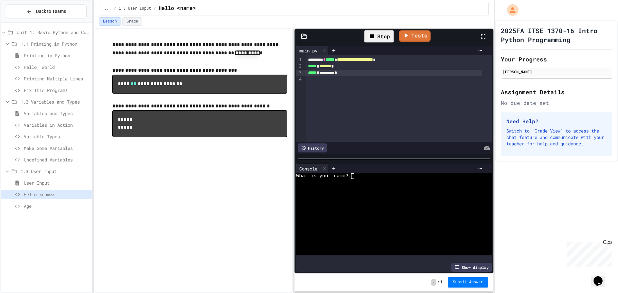
click at [378, 35] on div "Stop" at bounding box center [379, 36] width 30 height 12
click at [378, 35] on icon at bounding box center [379, 36] width 4 height 5
click at [411, 39] on link "Tests" at bounding box center [415, 36] width 32 height 12
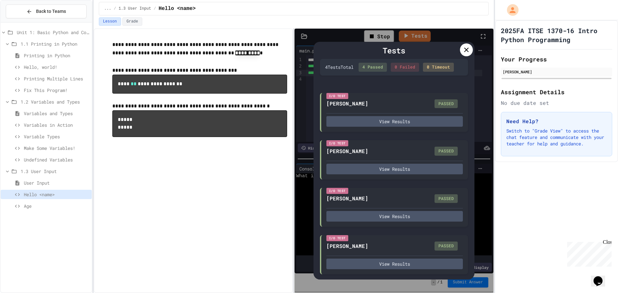
click at [464, 48] on icon at bounding box center [467, 50] width 8 height 8
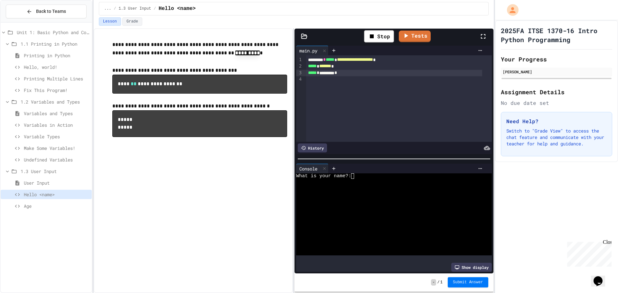
click at [470, 282] on span "Submit Answer" at bounding box center [468, 282] width 30 height 5
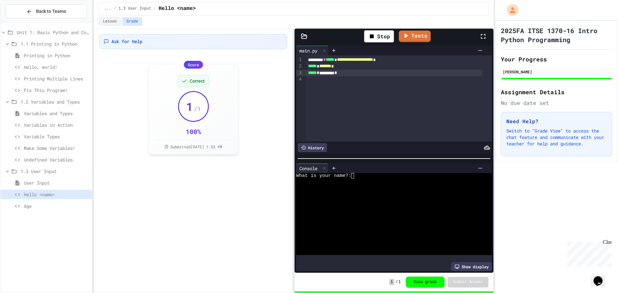
click at [46, 162] on span "Undefined Variables" at bounding box center [56, 159] width 65 height 7
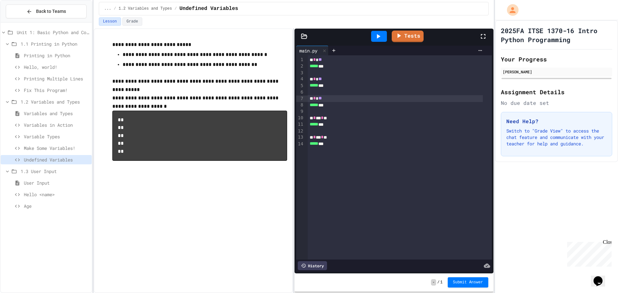
click at [328, 100] on div "* * **" at bounding box center [395, 98] width 175 height 6
click at [436, 115] on div "* * * * *" at bounding box center [395, 118] width 175 height 6
click at [338, 138] on div "* * * * *" at bounding box center [395, 137] width 175 height 6
click at [383, 37] on div at bounding box center [379, 36] width 16 height 11
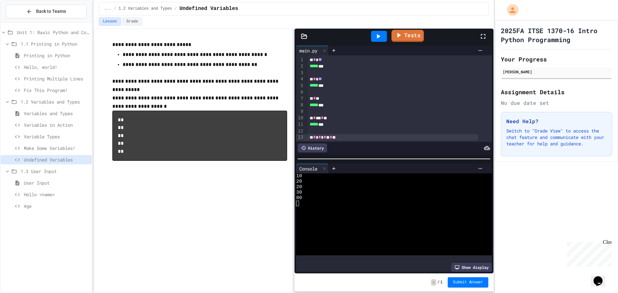
click at [420, 37] on link "Tests" at bounding box center [408, 36] width 33 height 12
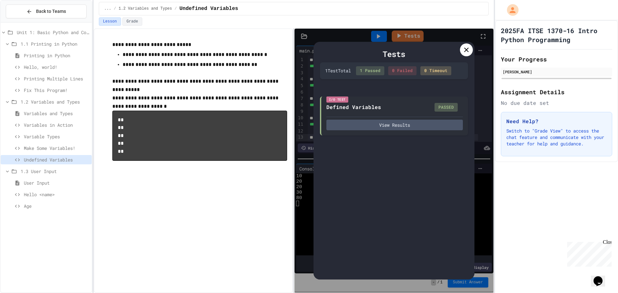
click at [467, 54] on div at bounding box center [466, 49] width 13 height 13
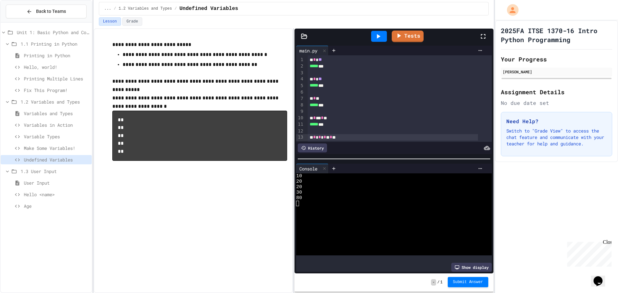
click at [466, 283] on span "Submit Answer" at bounding box center [468, 282] width 30 height 5
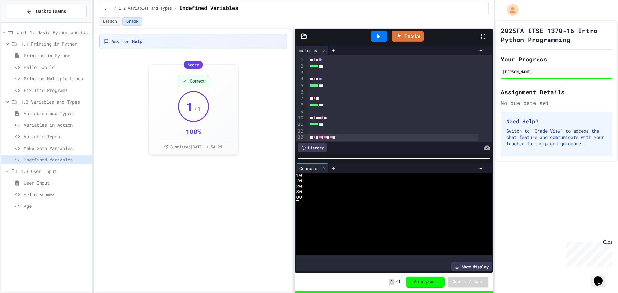
click at [47, 145] on div "Make Some Variables!" at bounding box center [46, 148] width 91 height 9
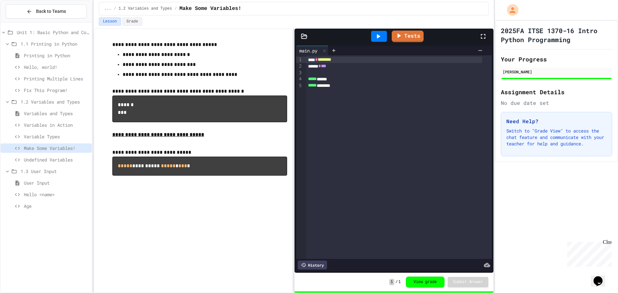
click at [54, 138] on span "Variable Types" at bounding box center [56, 136] width 65 height 7
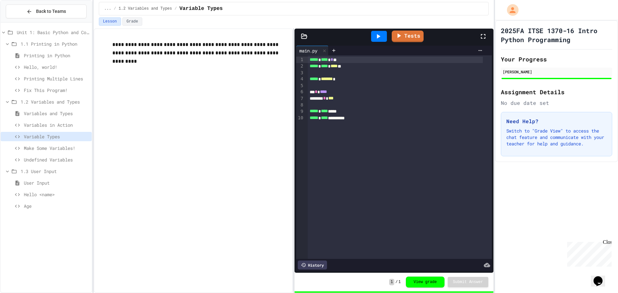
click at [48, 127] on span "Variables in Action" at bounding box center [56, 125] width 65 height 7
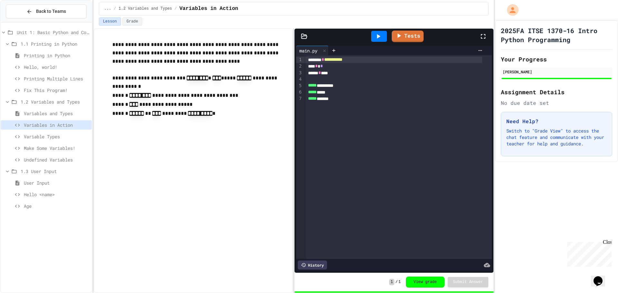
click at [46, 198] on span "Hello <name>" at bounding box center [56, 194] width 65 height 7
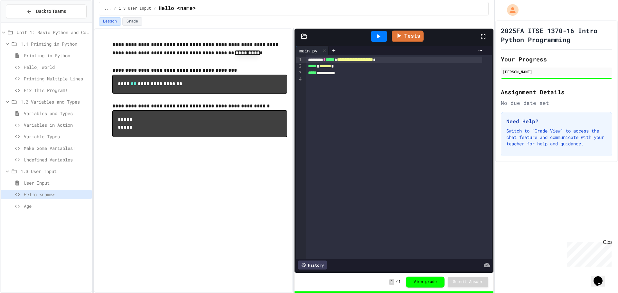
click at [43, 203] on span "Age" at bounding box center [56, 206] width 65 height 7
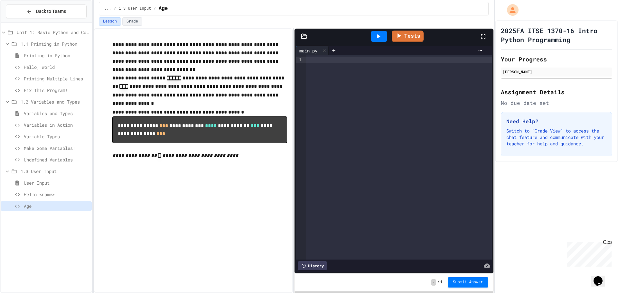
drag, startPoint x: 312, startPoint y: 61, endPoint x: 290, endPoint y: 54, distance: 22.4
click at [311, 61] on div at bounding box center [399, 60] width 186 height 6
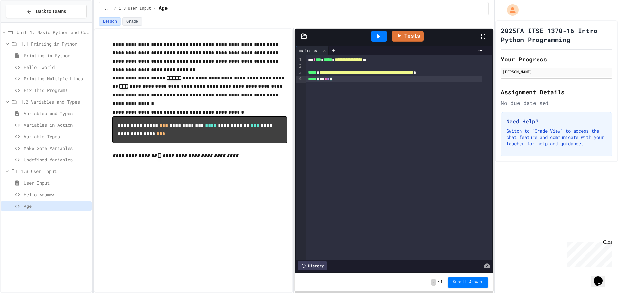
click at [379, 39] on icon at bounding box center [378, 37] width 8 height 8
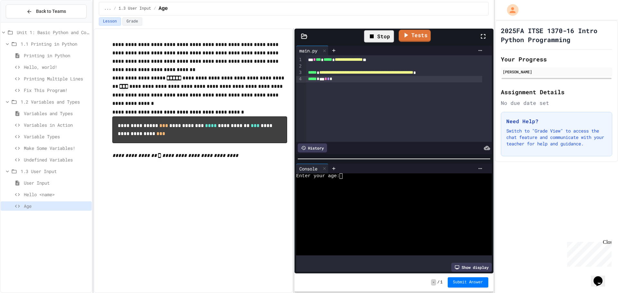
click at [408, 37] on icon at bounding box center [406, 35] width 8 height 8
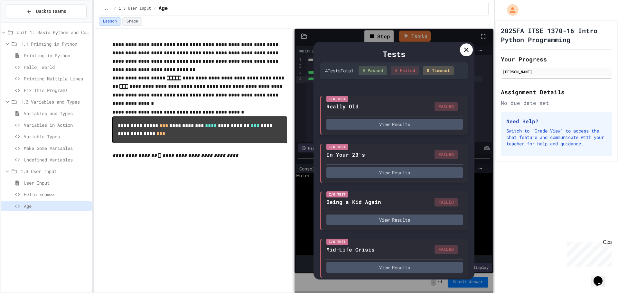
scroll to position [10, 0]
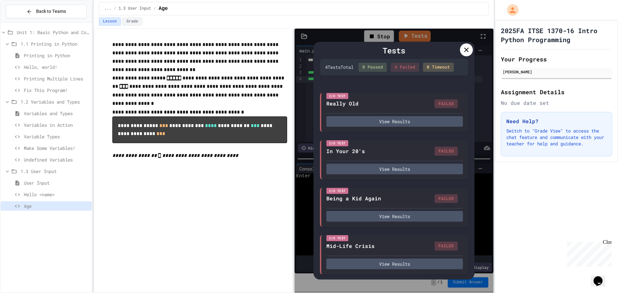
click at [466, 49] on icon at bounding box center [466, 50] width 5 height 5
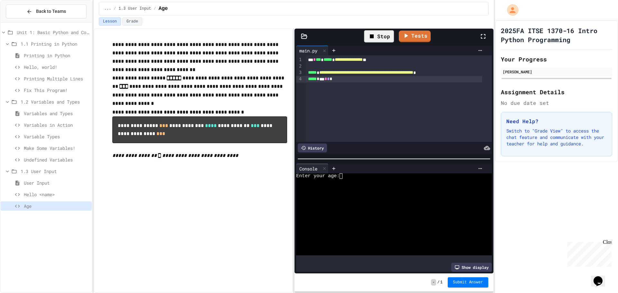
click at [331, 73] on span "**********" at bounding box center [366, 72] width 94 height 5
drag, startPoint x: 369, startPoint y: 26, endPoint x: 372, endPoint y: 35, distance: 9.2
click at [372, 33] on div "**********" at bounding box center [294, 146] width 400 height 293
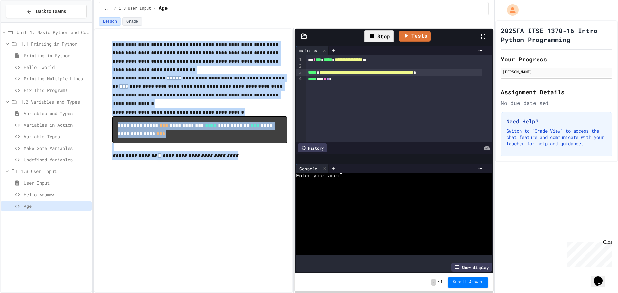
click at [374, 38] on icon at bounding box center [372, 37] width 8 height 8
click at [374, 38] on icon at bounding box center [378, 37] width 8 height 8
click at [246, 75] on p "**********" at bounding box center [199, 87] width 175 height 26
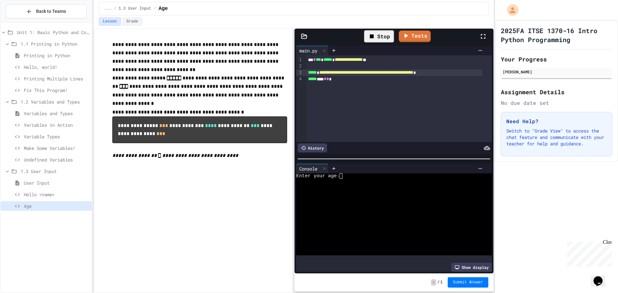
click at [413, 73] on span "**********" at bounding box center [366, 72] width 94 height 5
click at [382, 40] on div "Stop" at bounding box center [379, 36] width 30 height 12
click at [382, 40] on icon at bounding box center [378, 37] width 8 height 8
click at [406, 34] on icon at bounding box center [407, 35] width 4 height 5
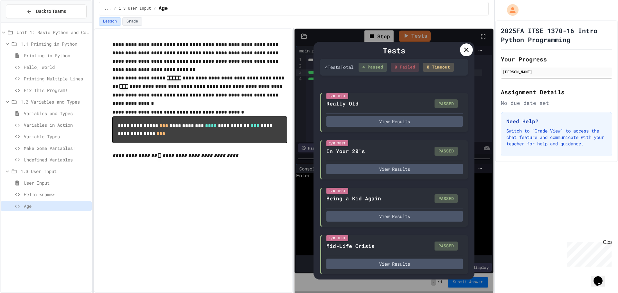
click at [470, 49] on icon at bounding box center [467, 50] width 8 height 8
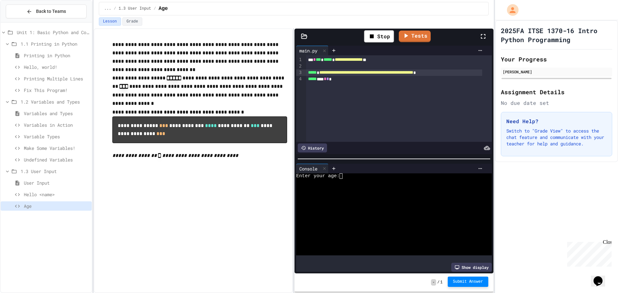
click at [466, 286] on button "Submit Answer" at bounding box center [468, 282] width 41 height 10
